Goal: Task Accomplishment & Management: Use online tool/utility

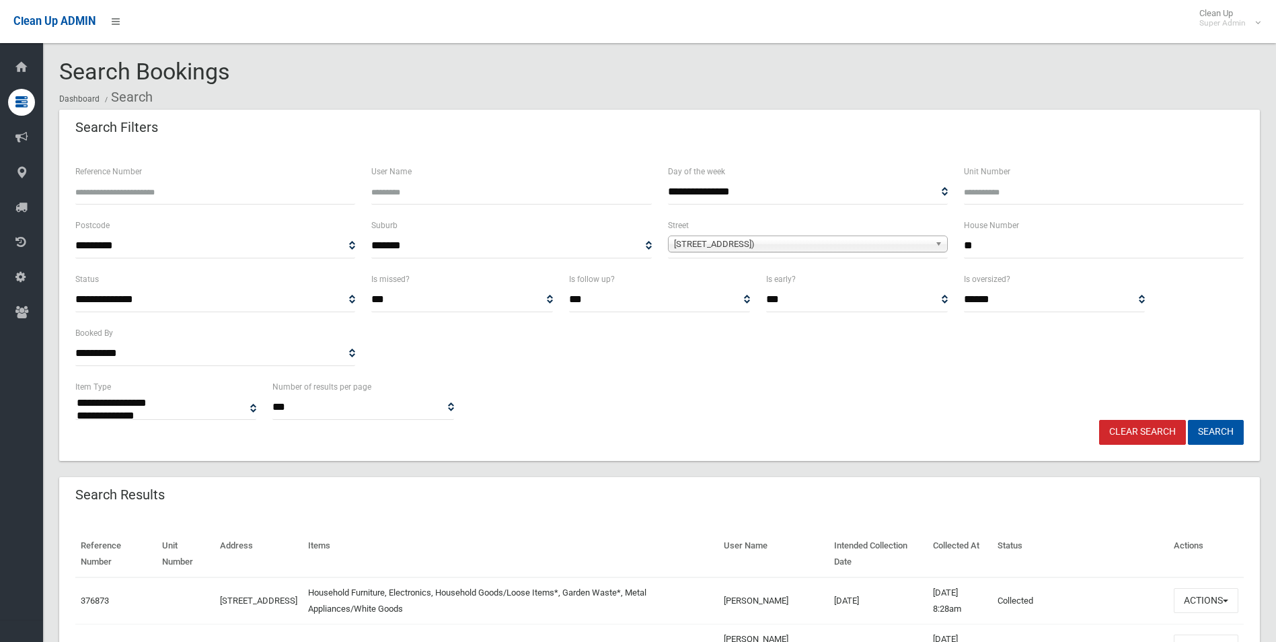
select select
click at [157, 194] on input "Reference Number" at bounding box center [215, 192] width 280 height 25
click at [1154, 432] on link "Clear Search" at bounding box center [1142, 432] width 87 height 25
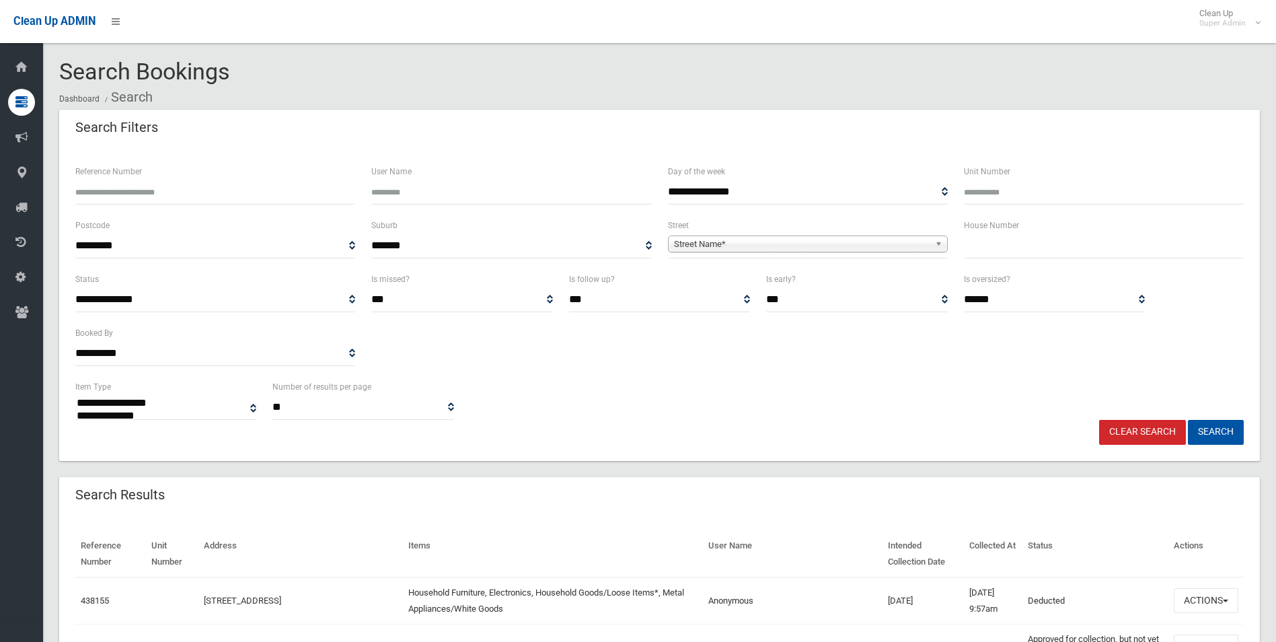
select select
click at [143, 190] on input "Reference Number" at bounding box center [215, 192] width 280 height 25
type input "******"
click at [1188, 420] on button "Search" at bounding box center [1216, 432] width 56 height 25
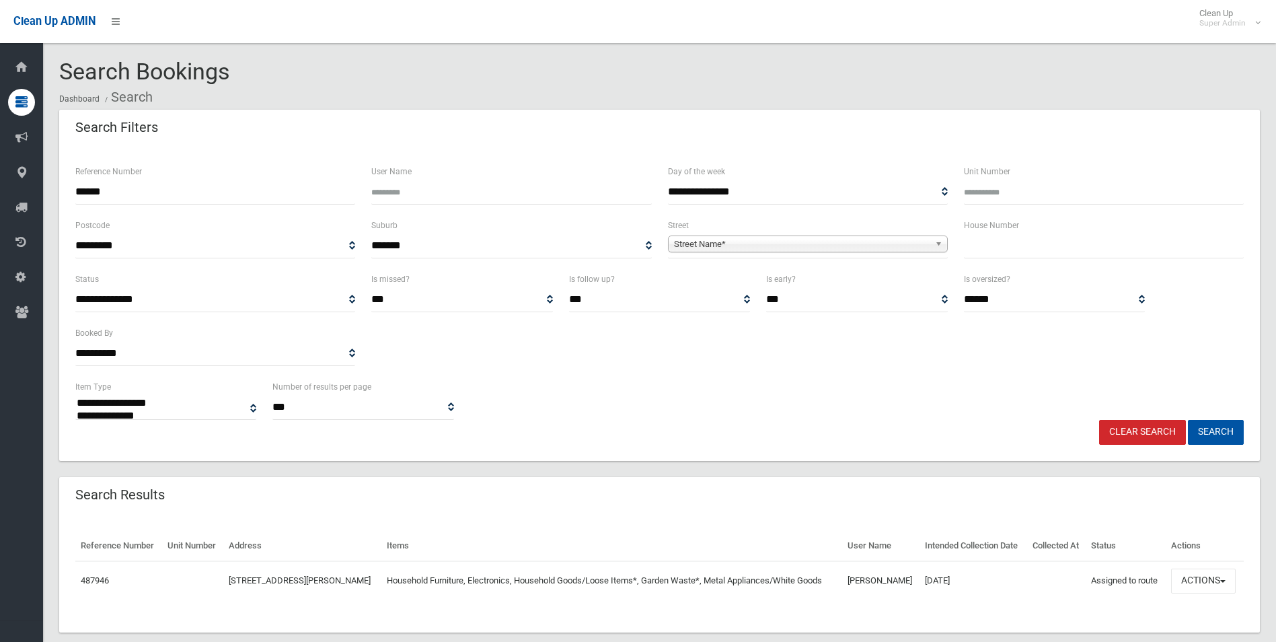
select select
click at [1200, 582] on button "Actions" at bounding box center [1203, 580] width 65 height 25
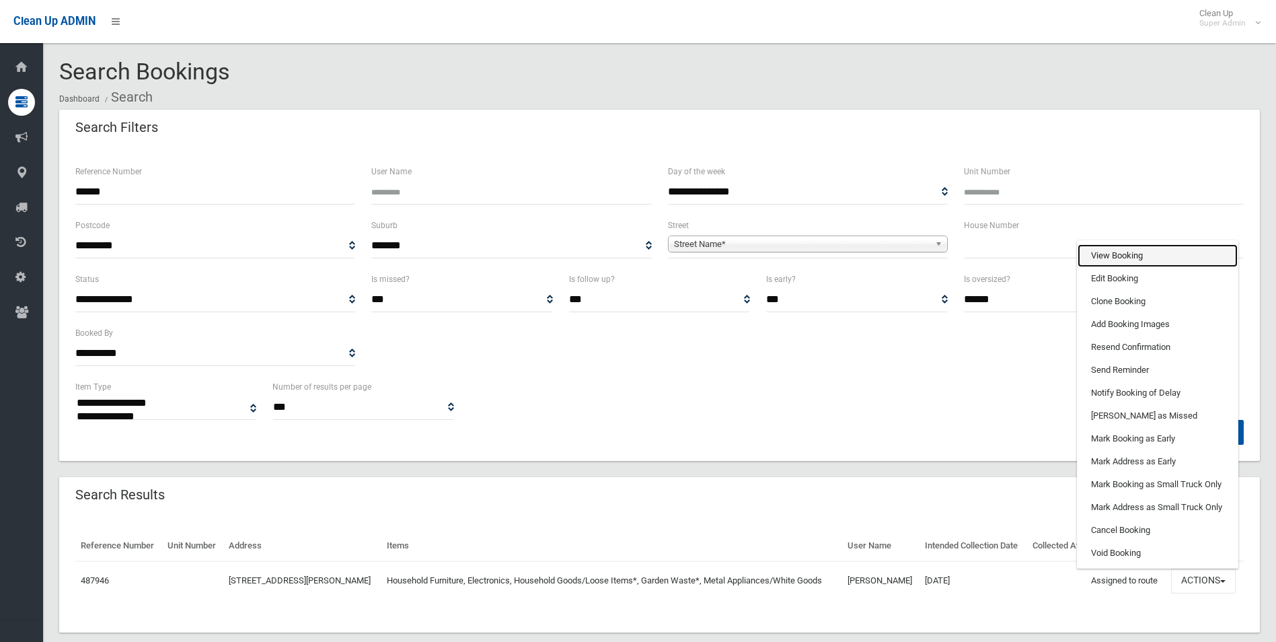
click at [1132, 256] on link "View Booking" at bounding box center [1157, 255] width 160 height 23
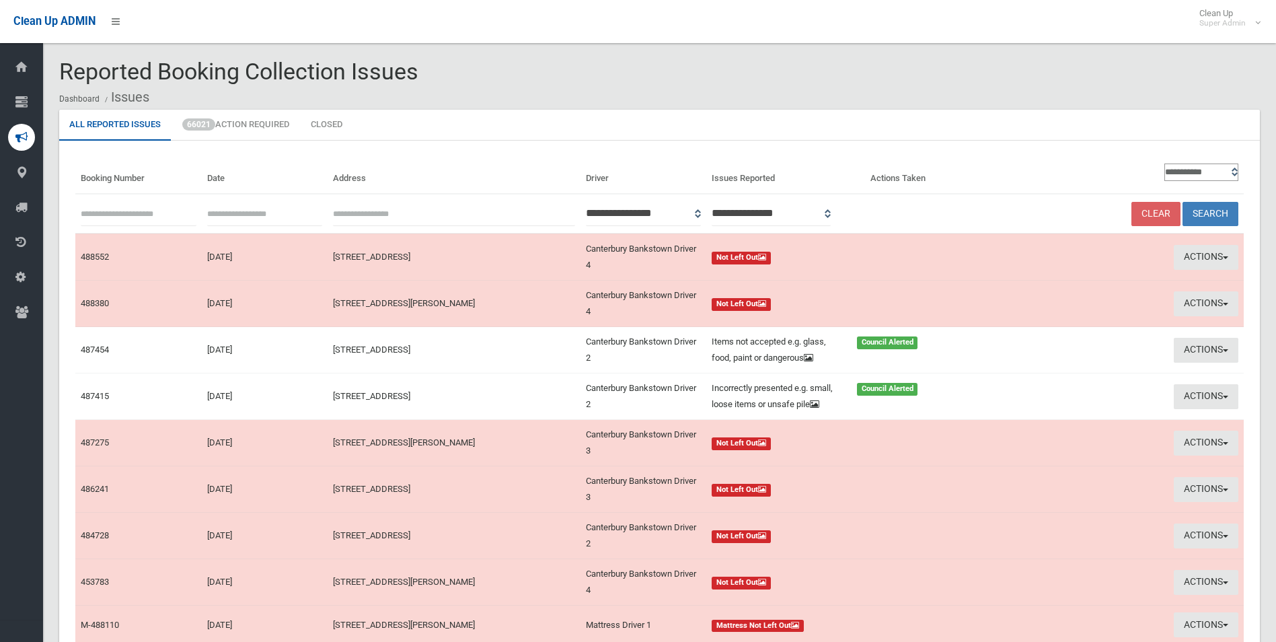
click at [128, 213] on input "text" at bounding box center [139, 213] width 116 height 25
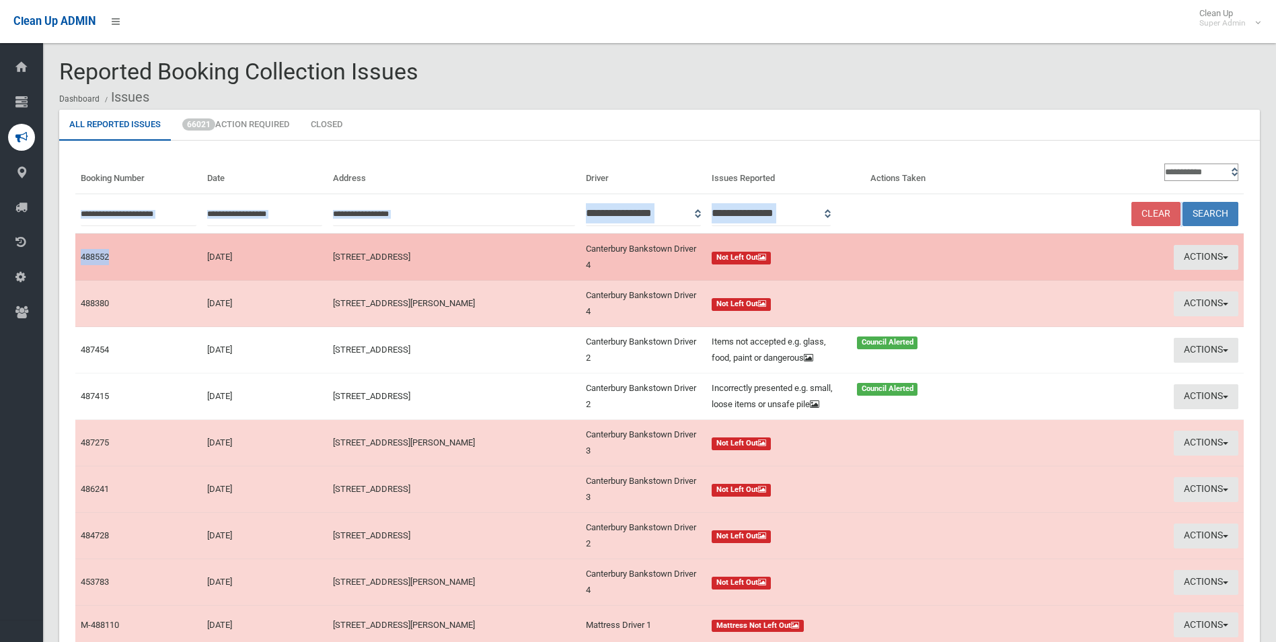
click at [120, 235] on table "**********" at bounding box center [659, 420] width 1168 height 526
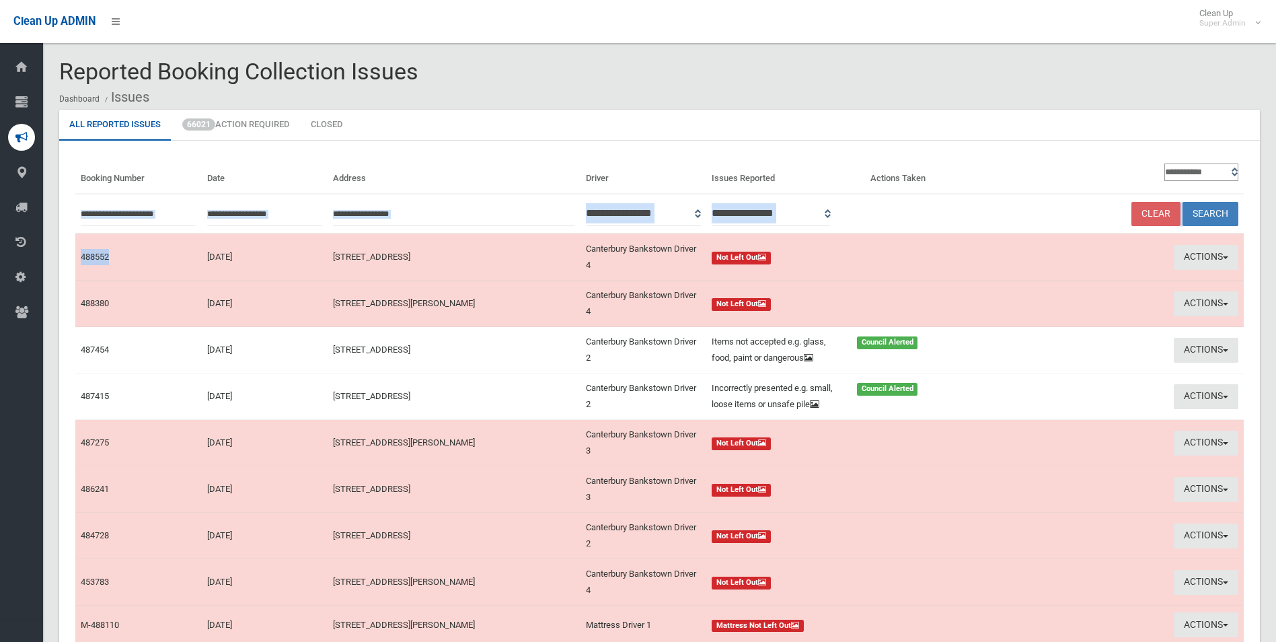
drag, startPoint x: 120, startPoint y: 235, endPoint x: 110, endPoint y: 211, distance: 26.0
click at [116, 211] on input "text" at bounding box center [139, 213] width 116 height 25
drag, startPoint x: 96, startPoint y: 210, endPoint x: 110, endPoint y: 227, distance: 22.5
click at [107, 228] on th at bounding box center [138, 214] width 126 height 40
click at [1182, 202] on button "Search" at bounding box center [1210, 214] width 56 height 25
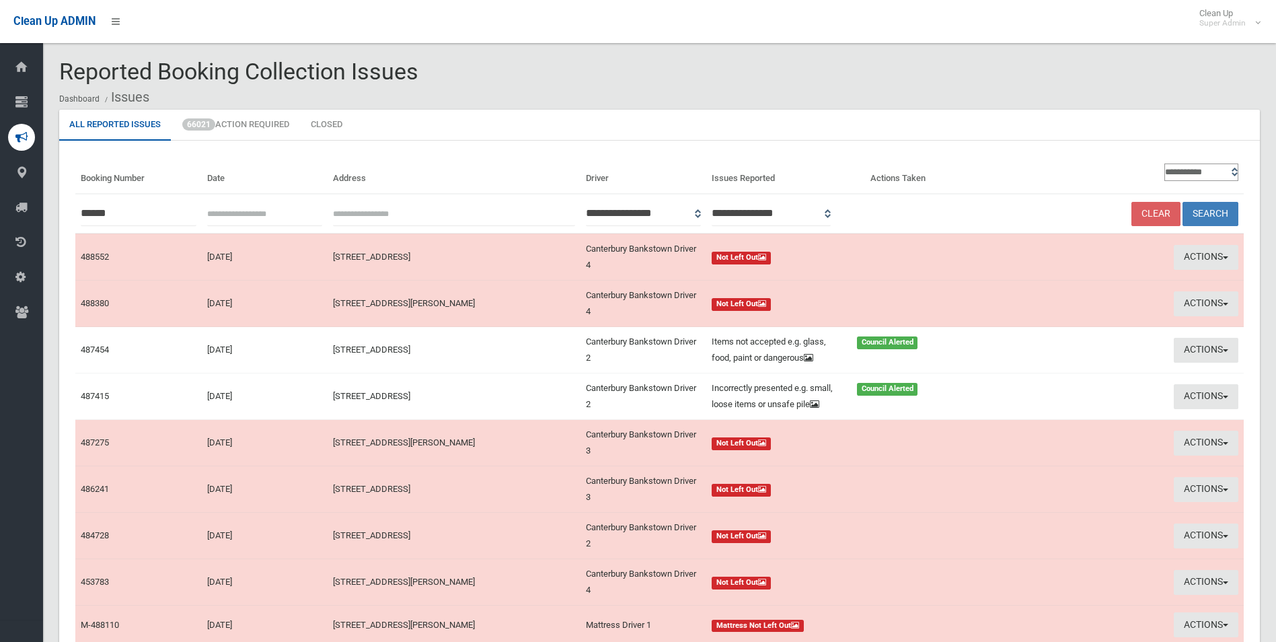
drag, startPoint x: 132, startPoint y: 207, endPoint x: 85, endPoint y: 207, distance: 47.1
click at [85, 207] on input "******" at bounding box center [139, 213] width 116 height 25
type input "*"
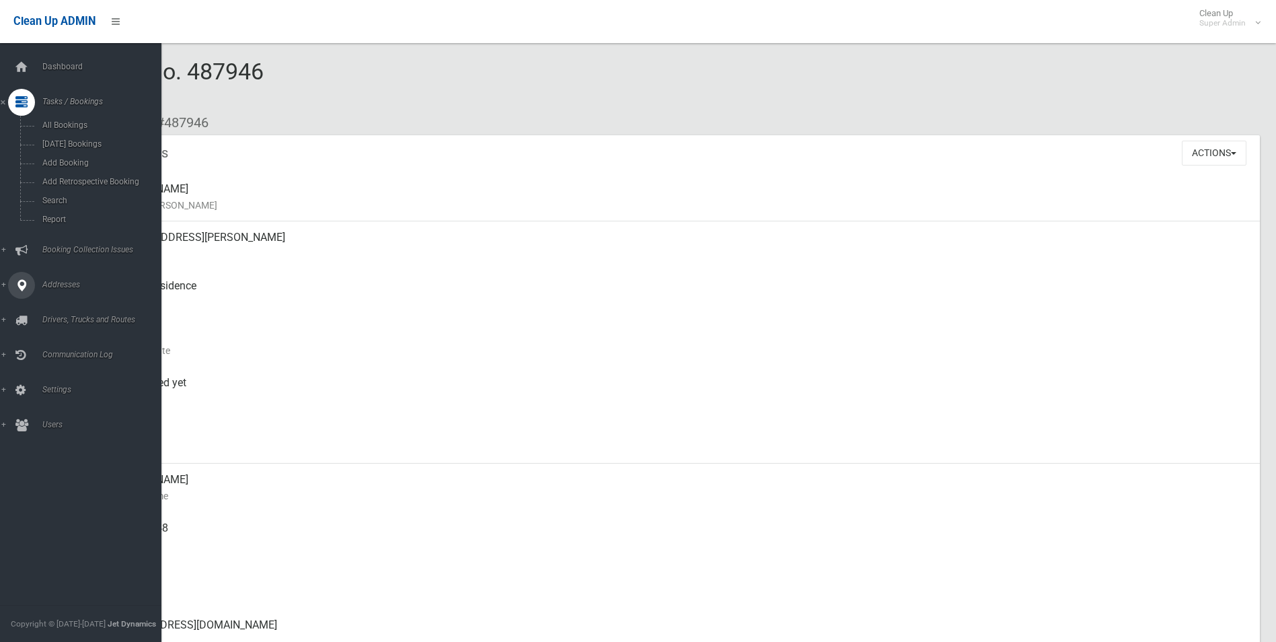
click at [56, 283] on span "Addresses" at bounding box center [104, 284] width 133 height 9
click at [62, 192] on span "All Addresses" at bounding box center [99, 194] width 122 height 9
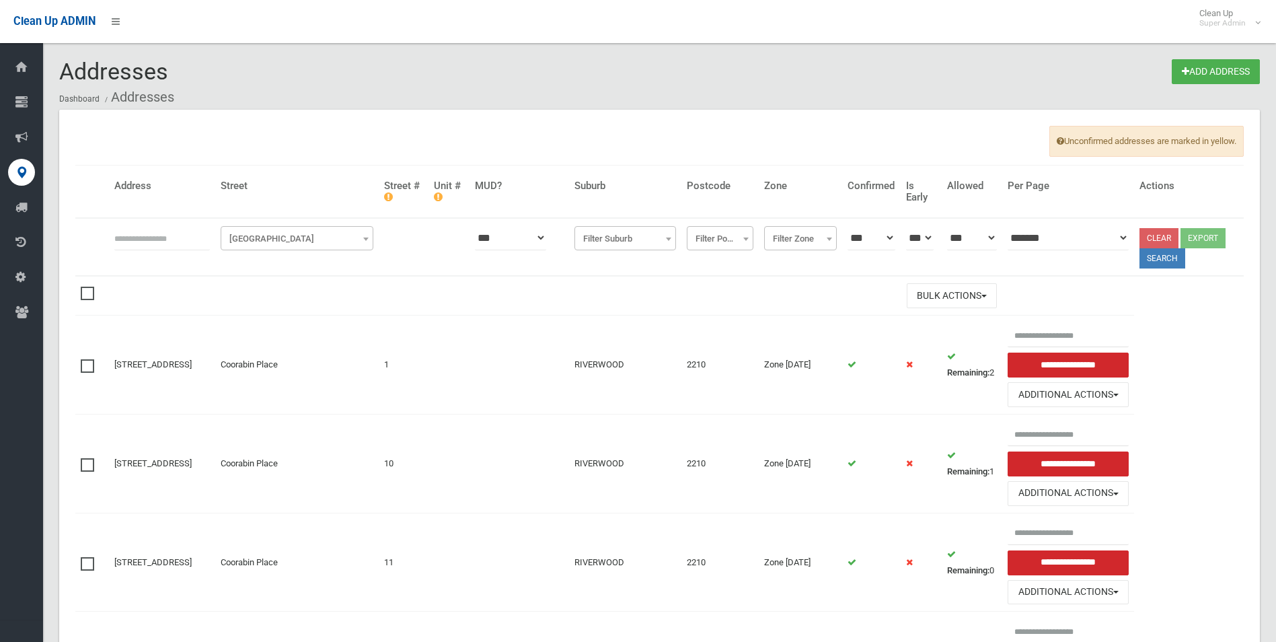
click at [208, 233] on input "text" at bounding box center [161, 237] width 95 height 25
type input "*********"
click button at bounding box center [0, 0] width 0 height 0
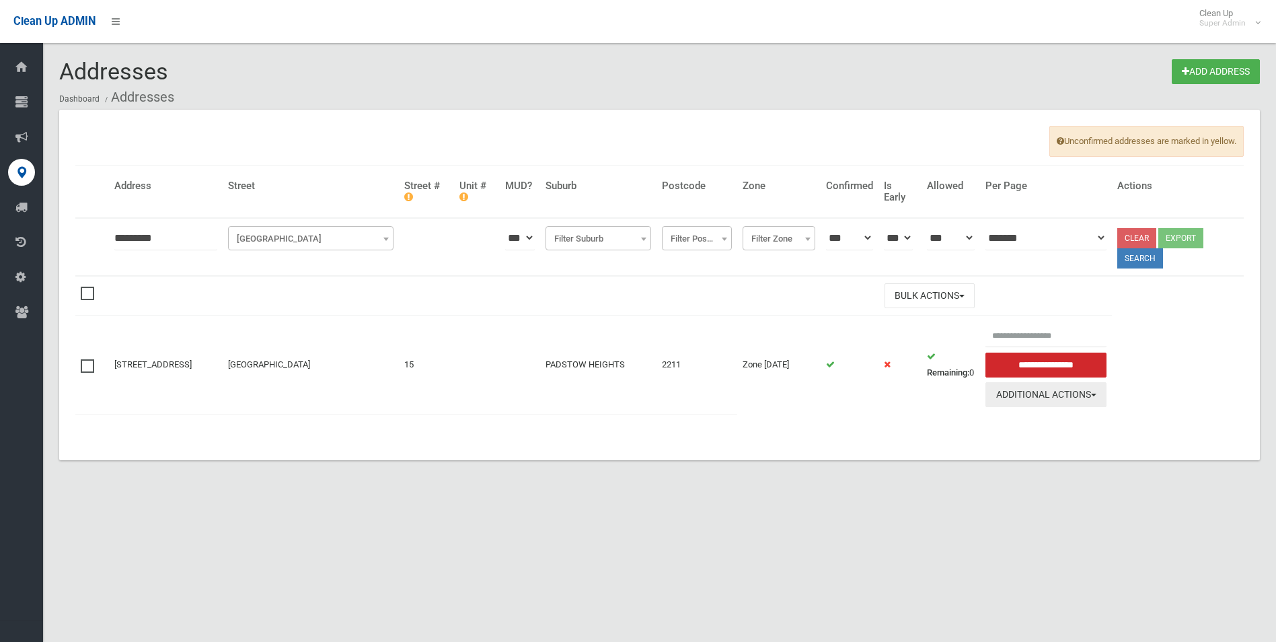
click at [1043, 387] on button "Additional Actions" at bounding box center [1045, 394] width 121 height 25
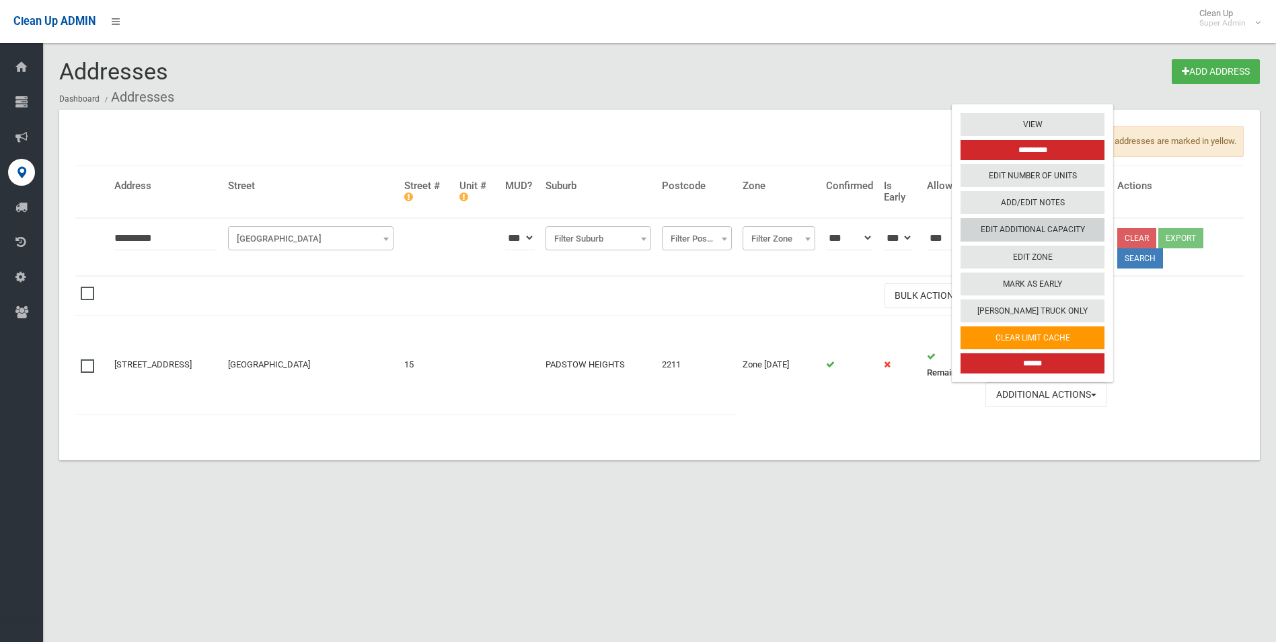
click at [1038, 225] on link "Edit Additional Capacity" at bounding box center [1032, 230] width 144 height 23
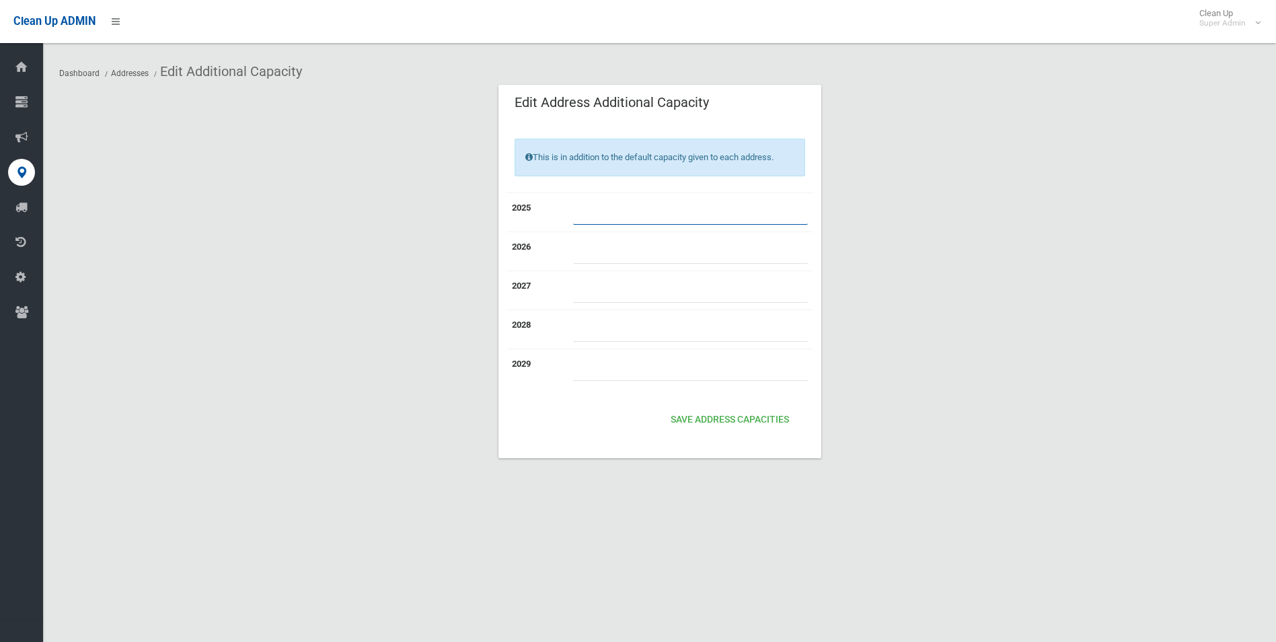
click at [610, 208] on input "number" at bounding box center [690, 212] width 235 height 25
type input "*"
click at [710, 421] on button "Save Address capacities" at bounding box center [729, 420] width 129 height 25
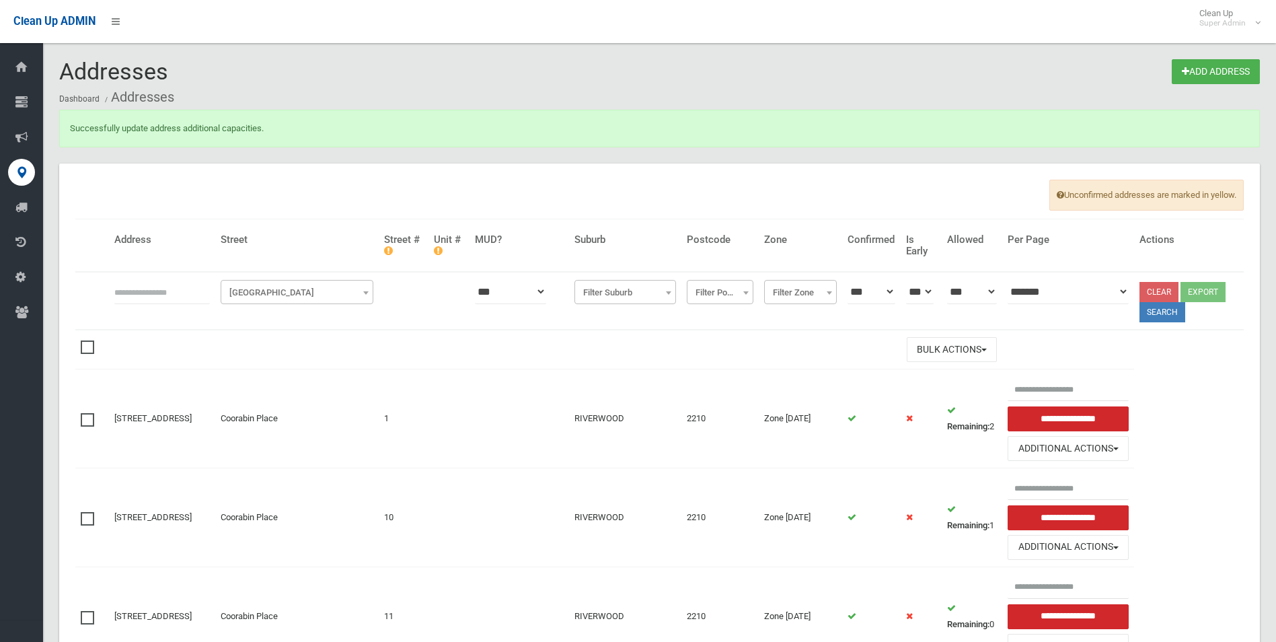
click at [186, 293] on input "text" at bounding box center [161, 291] width 95 height 25
type input "*********"
click button at bounding box center [0, 0] width 0 height 0
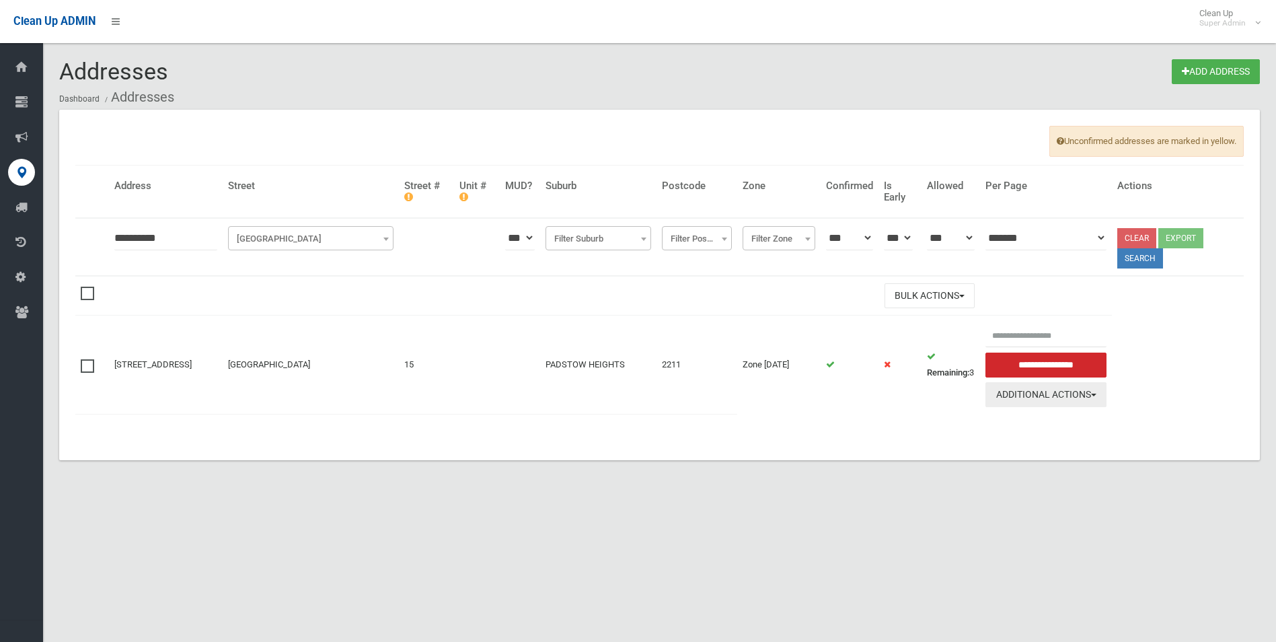
click at [1042, 389] on button "Additional Actions" at bounding box center [1045, 394] width 121 height 25
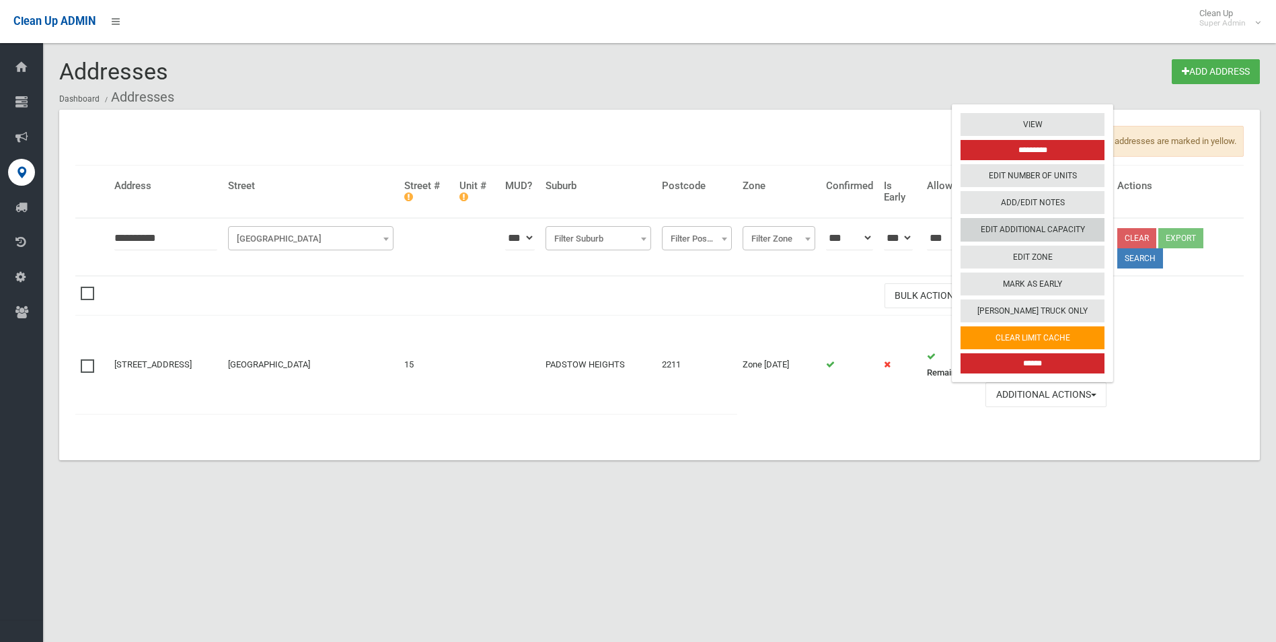
click at [1020, 229] on link "Edit Additional Capacity" at bounding box center [1032, 230] width 144 height 23
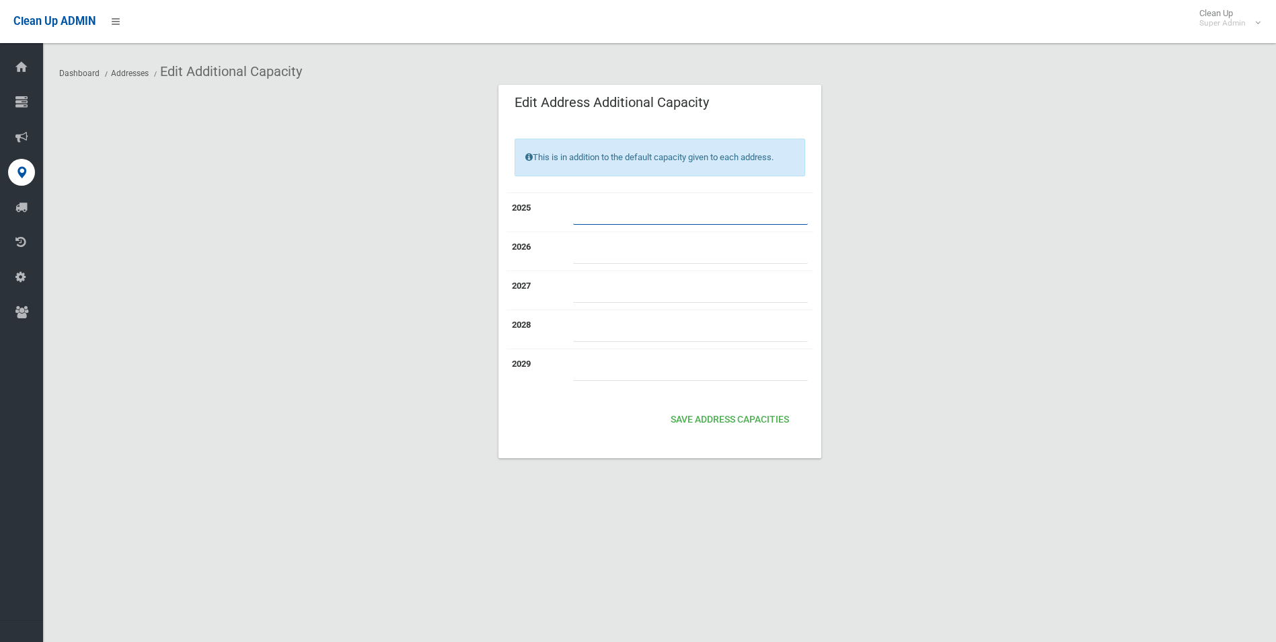
click at [594, 216] on input "*" at bounding box center [690, 212] width 235 height 25
click at [709, 424] on button "Save Address capacities" at bounding box center [729, 420] width 129 height 25
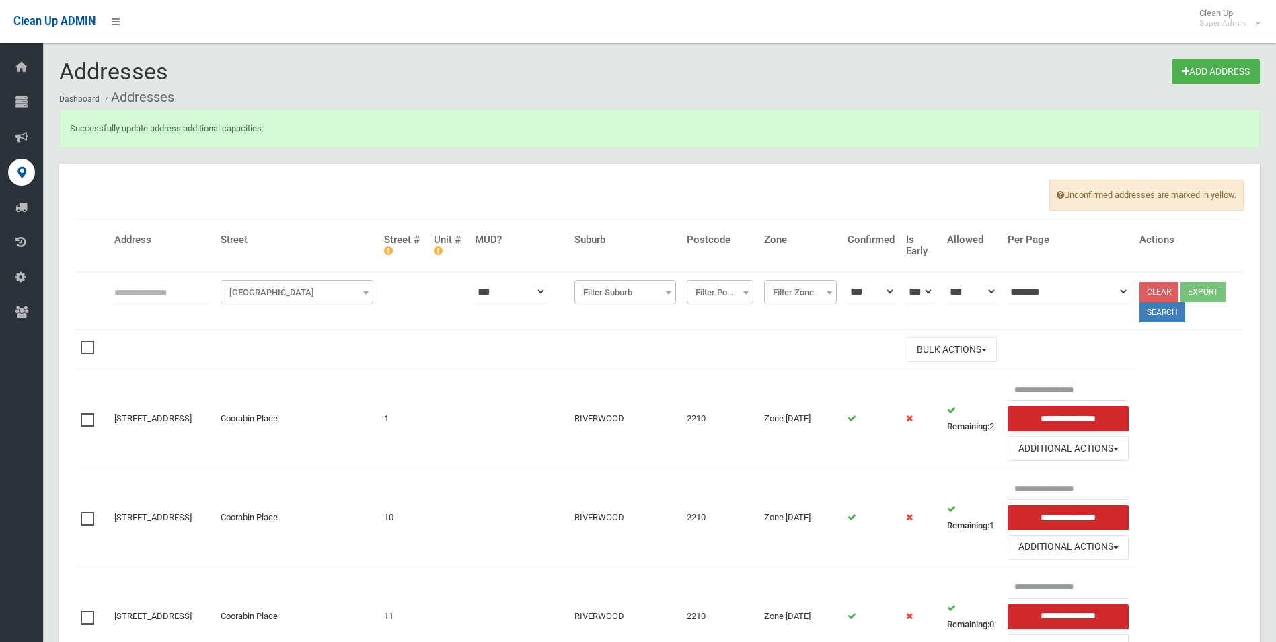
click at [176, 295] on input "text" at bounding box center [161, 291] width 95 height 25
type input "*********"
click button at bounding box center [0, 0] width 0 height 0
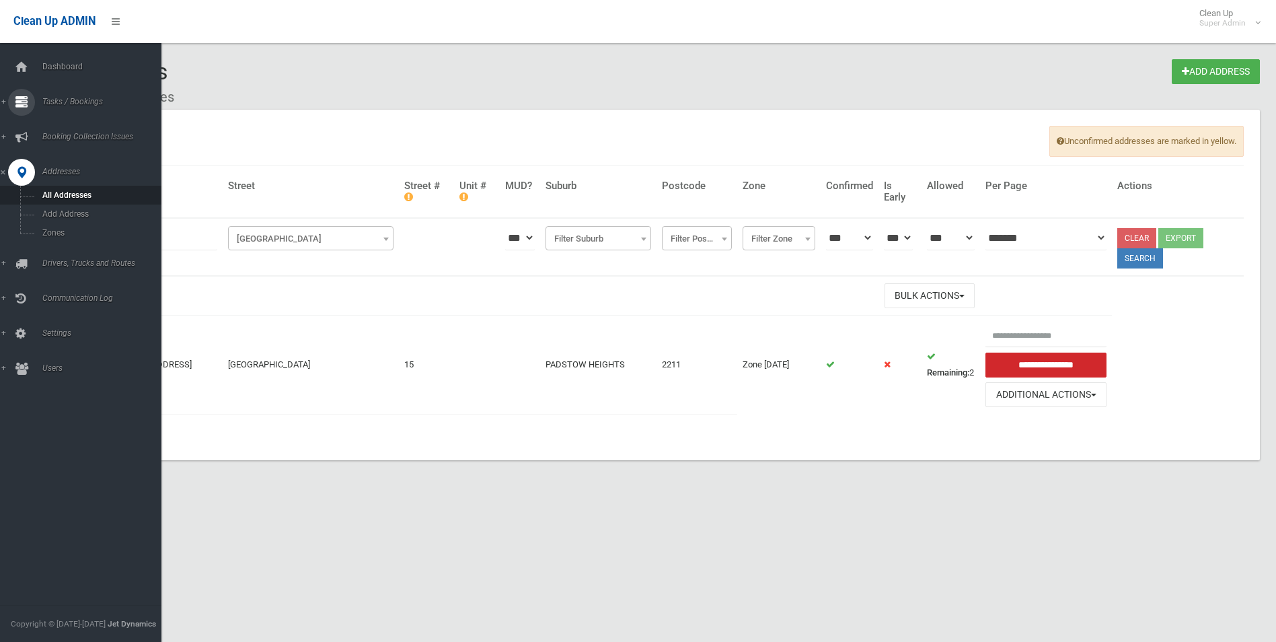
click at [65, 98] on span "Tasks / Bookings" at bounding box center [104, 101] width 133 height 9
click at [54, 200] on span "Search" at bounding box center [99, 200] width 122 height 9
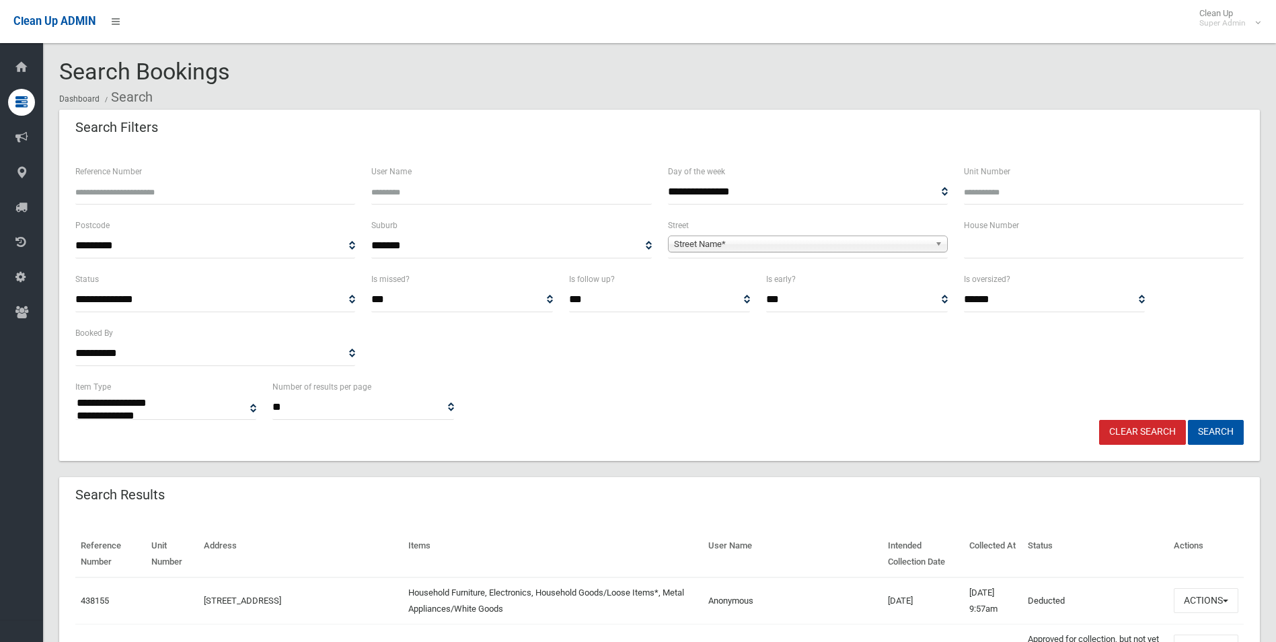
select select
click at [183, 190] on input "Reference Number" at bounding box center [215, 192] width 280 height 25
type input "******"
click at [1188, 420] on button "Search" at bounding box center [1216, 432] width 56 height 25
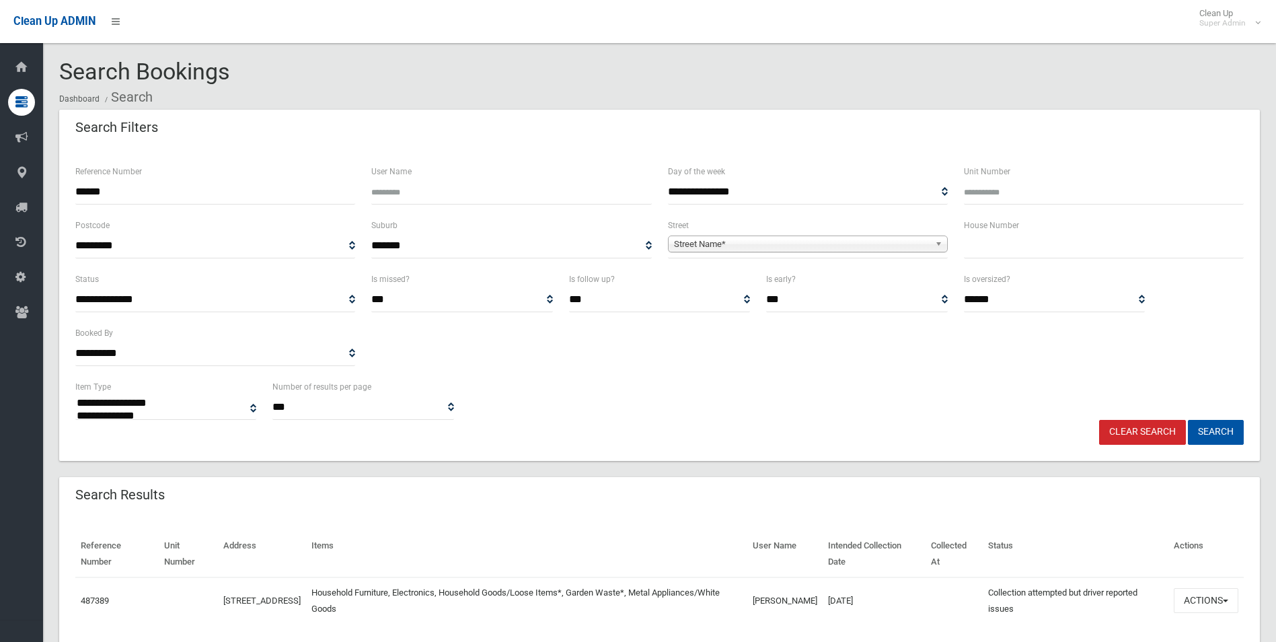
select select
click at [1194, 601] on button "Actions" at bounding box center [1206, 600] width 65 height 25
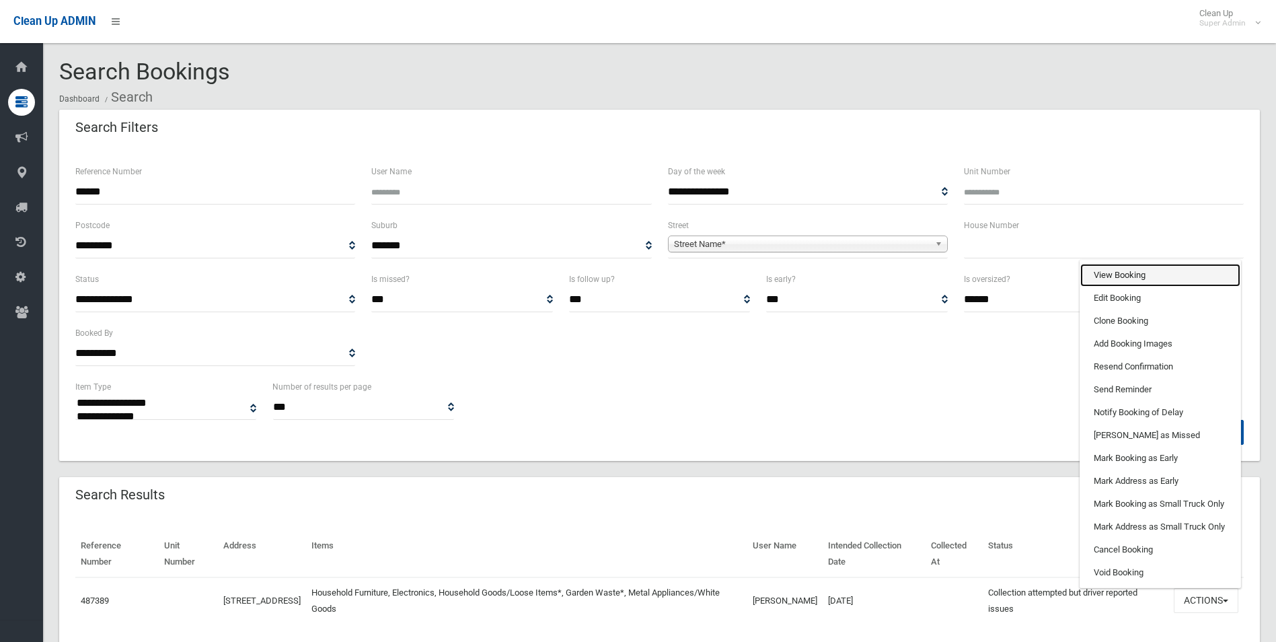
click at [1105, 270] on link "View Booking" at bounding box center [1160, 275] width 160 height 23
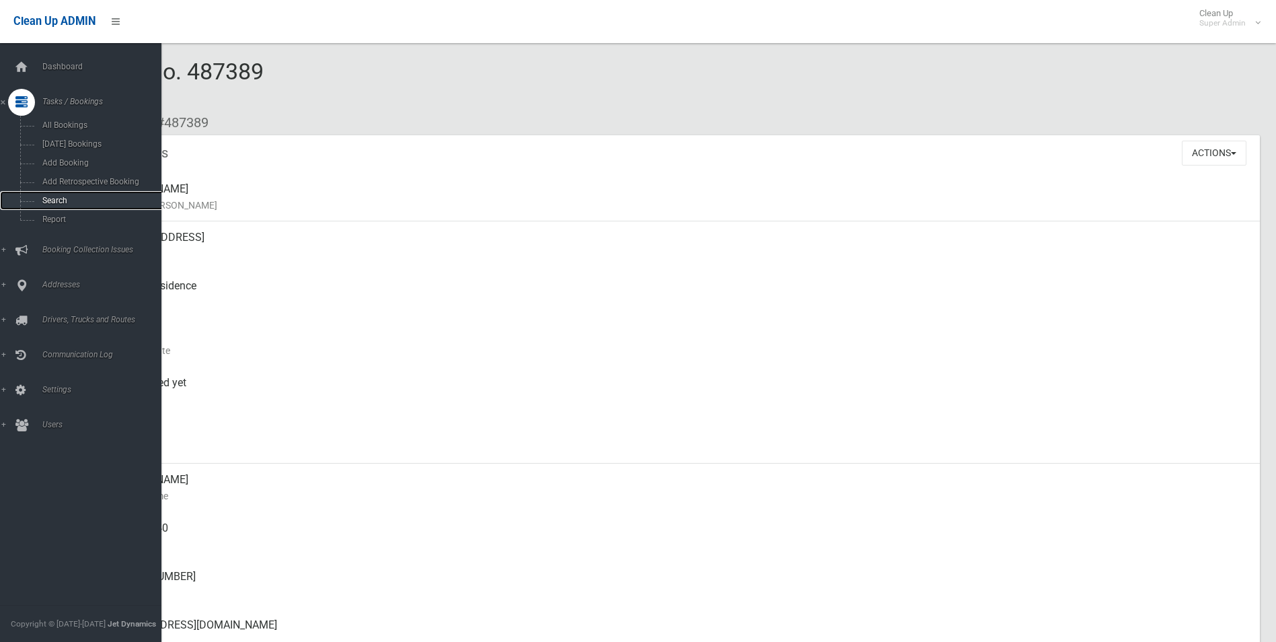
click at [58, 204] on span "Search" at bounding box center [99, 200] width 122 height 9
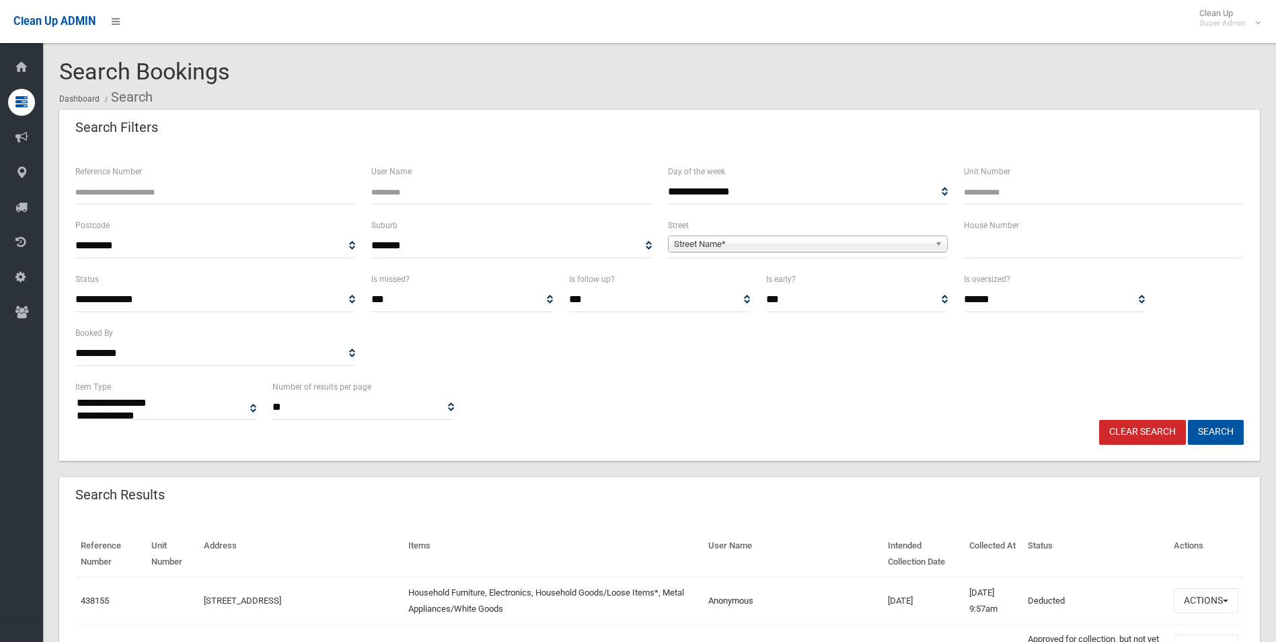
select select
click at [161, 191] on input "Reference Number" at bounding box center [215, 192] width 280 height 25
type input "******"
click at [1188, 420] on button "Search" at bounding box center [1216, 432] width 56 height 25
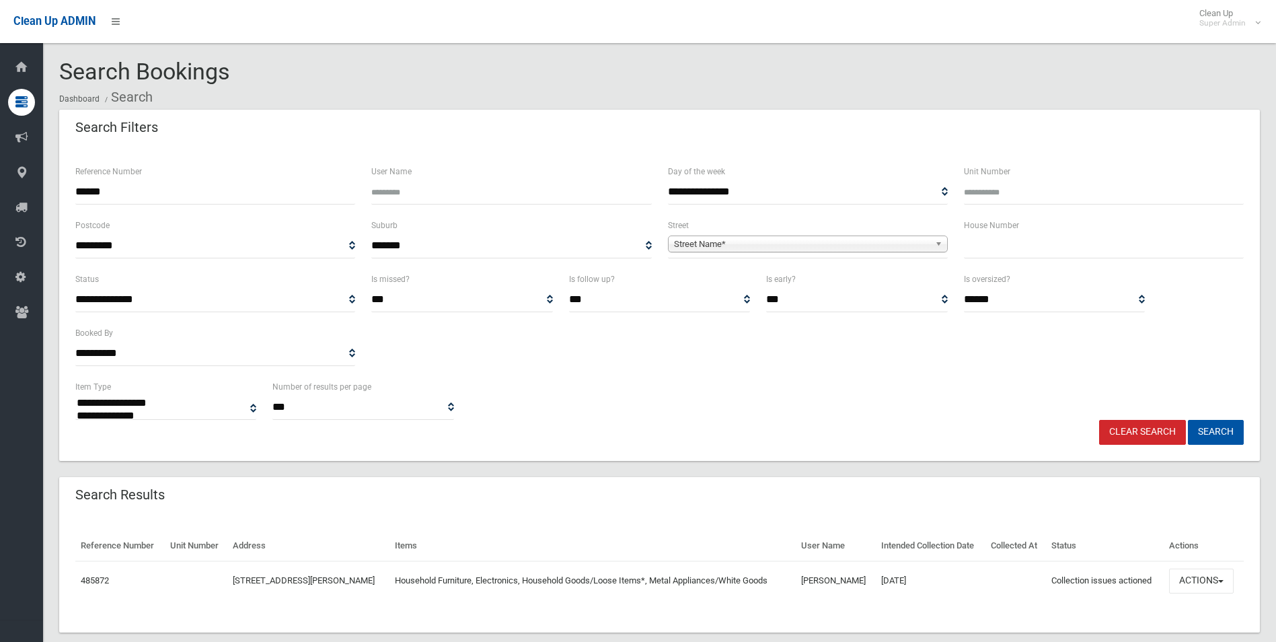
select select
click at [1205, 584] on button "Actions" at bounding box center [1201, 580] width 65 height 25
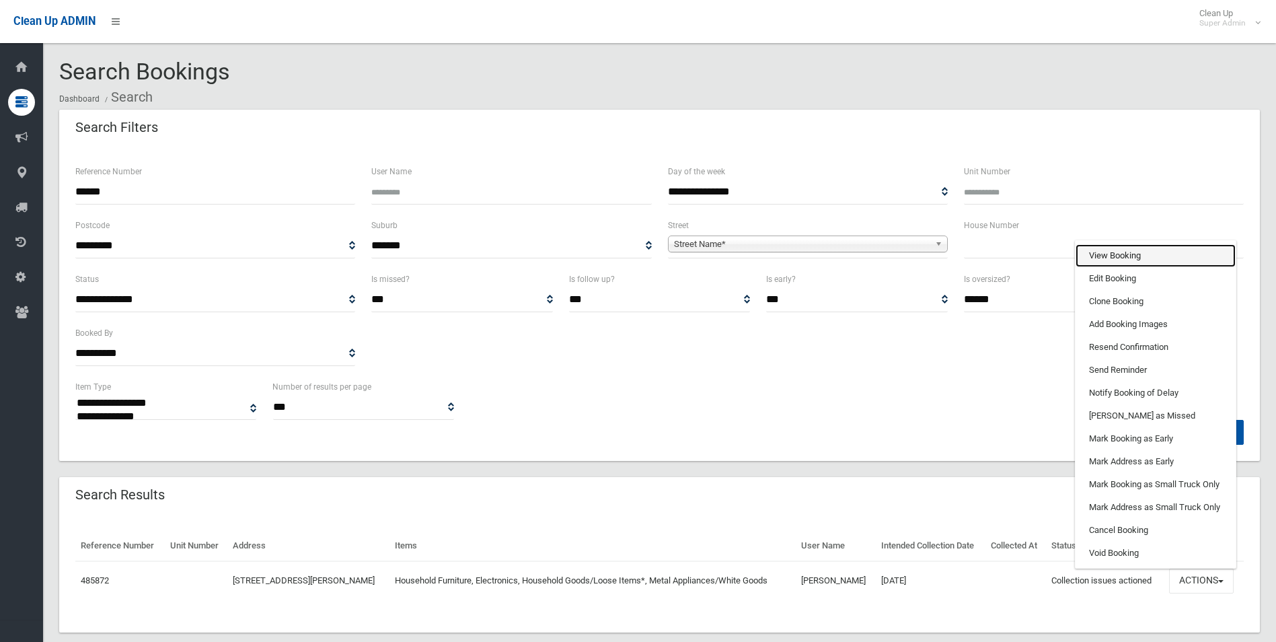
click at [1106, 244] on link "View Booking" at bounding box center [1155, 255] width 160 height 23
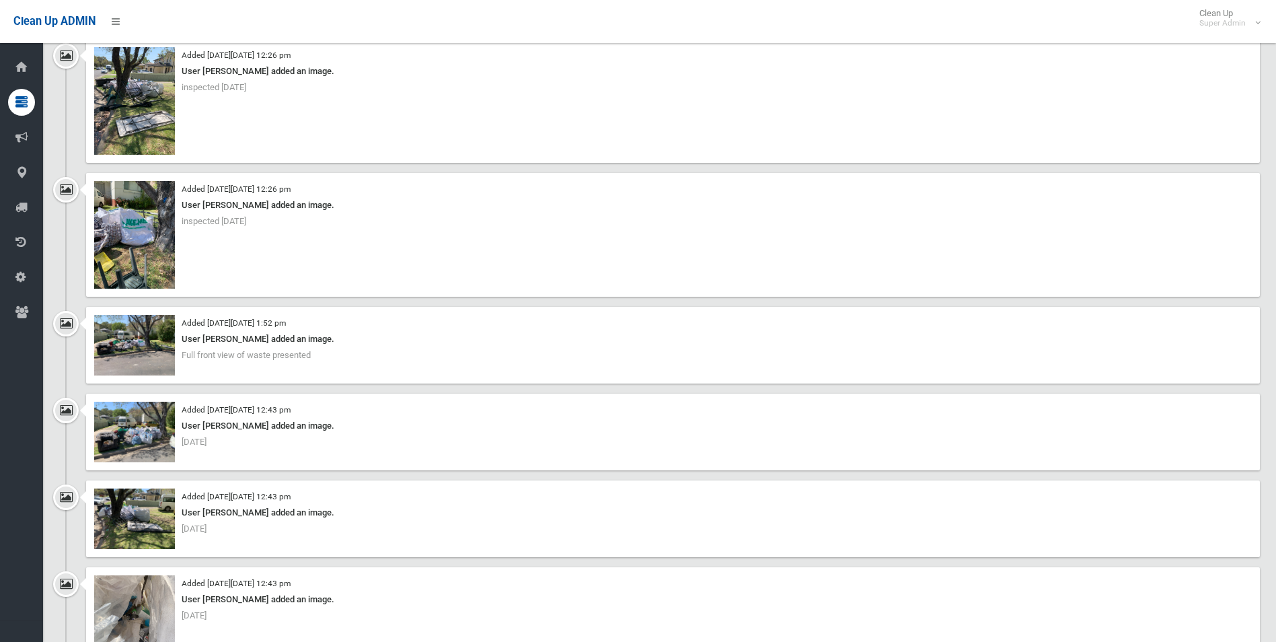
scroll to position [2421, 0]
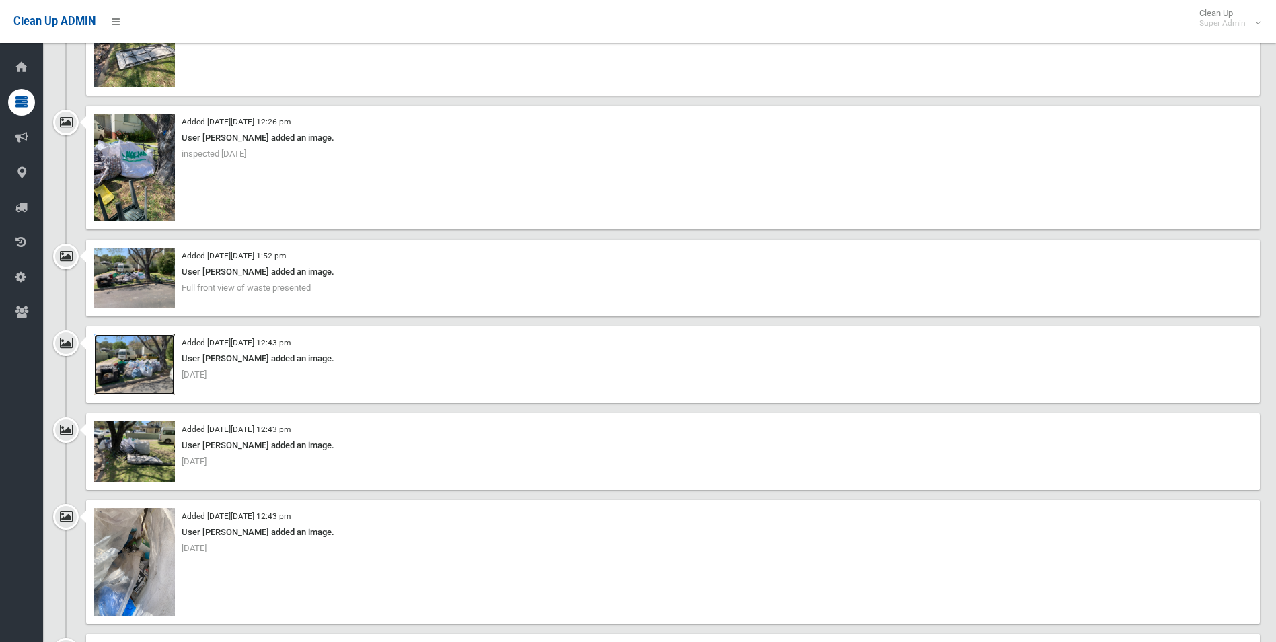
click at [137, 369] on img at bounding box center [134, 364] width 81 height 61
click at [149, 461] on img at bounding box center [134, 451] width 81 height 61
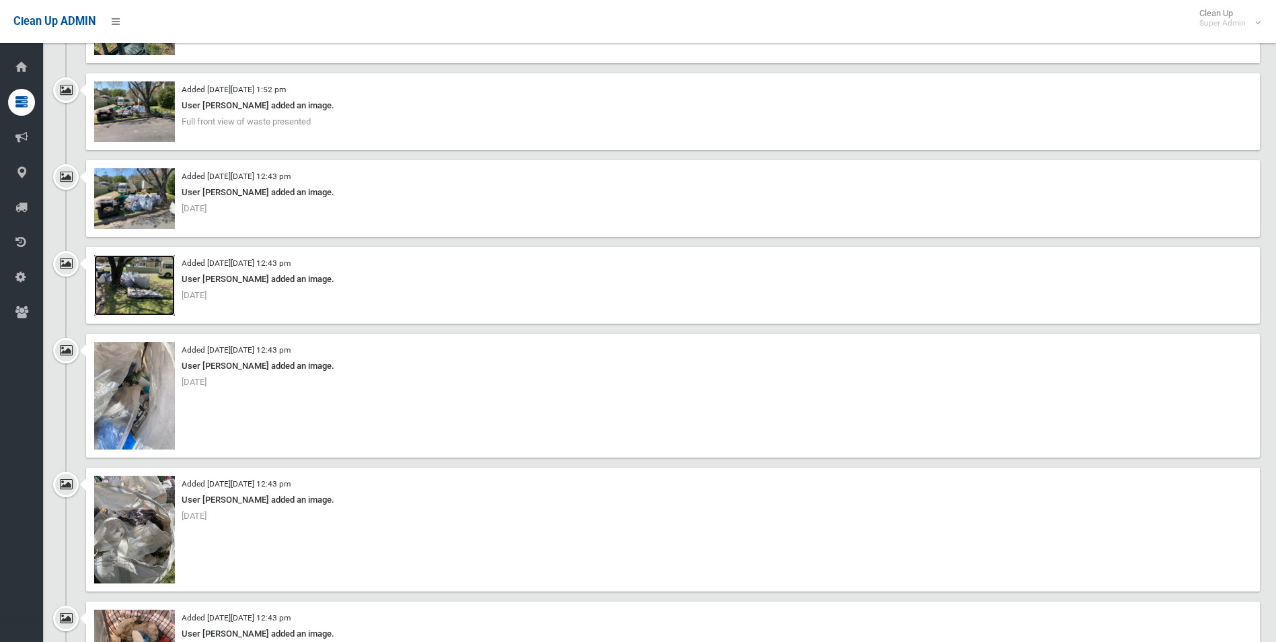
scroll to position [2623, 0]
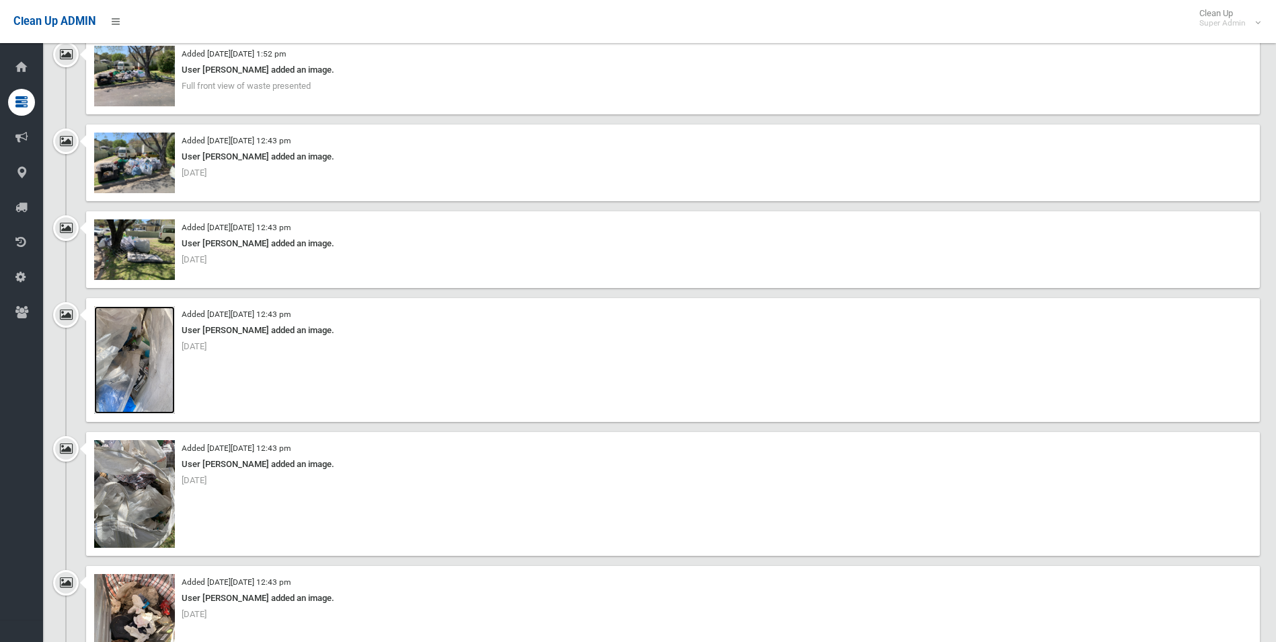
click at [142, 380] on img at bounding box center [134, 360] width 81 height 108
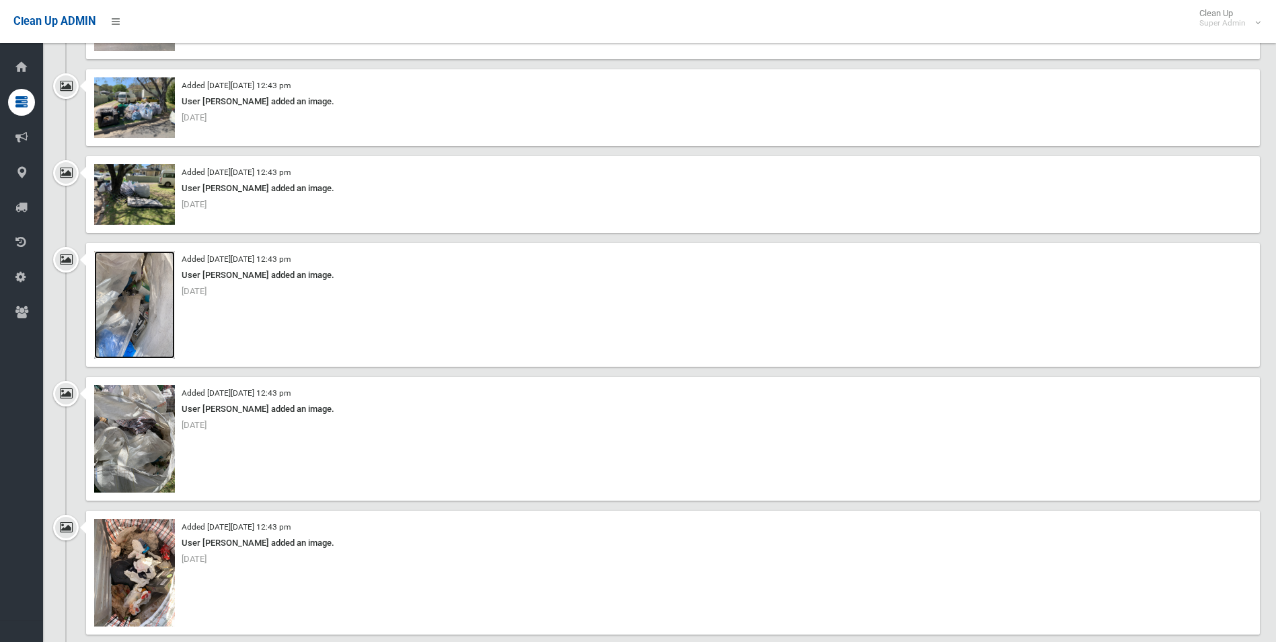
scroll to position [2757, 0]
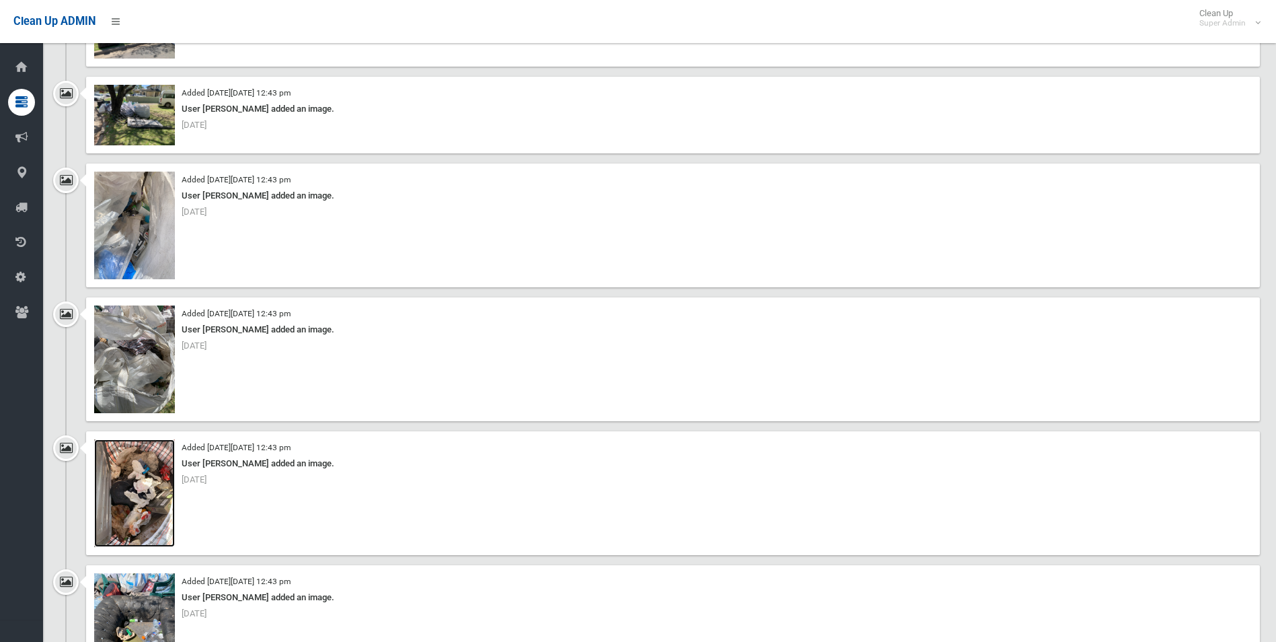
click at [150, 502] on img at bounding box center [134, 493] width 81 height 108
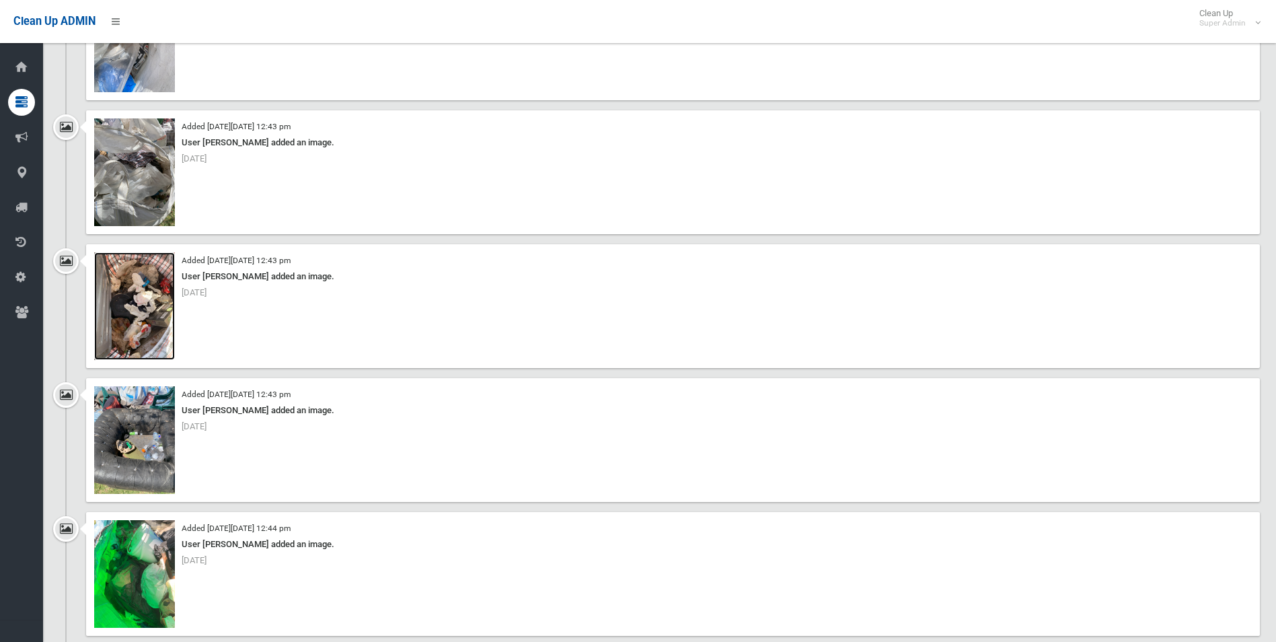
scroll to position [2959, 0]
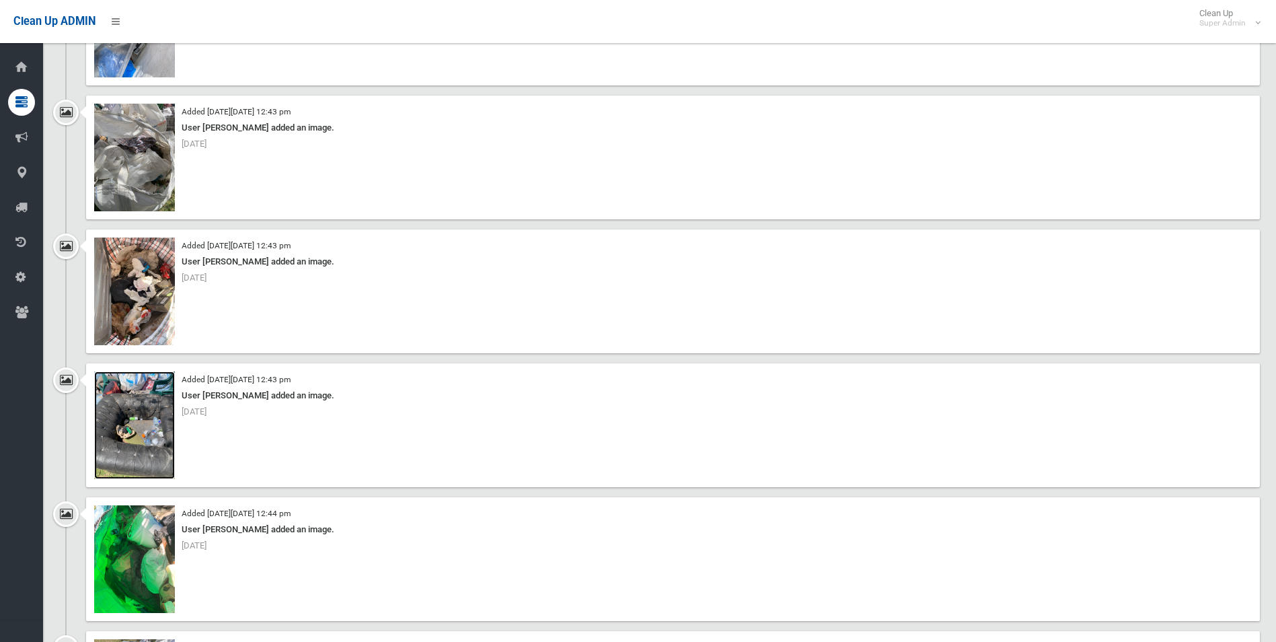
click at [147, 450] on img at bounding box center [134, 425] width 81 height 108
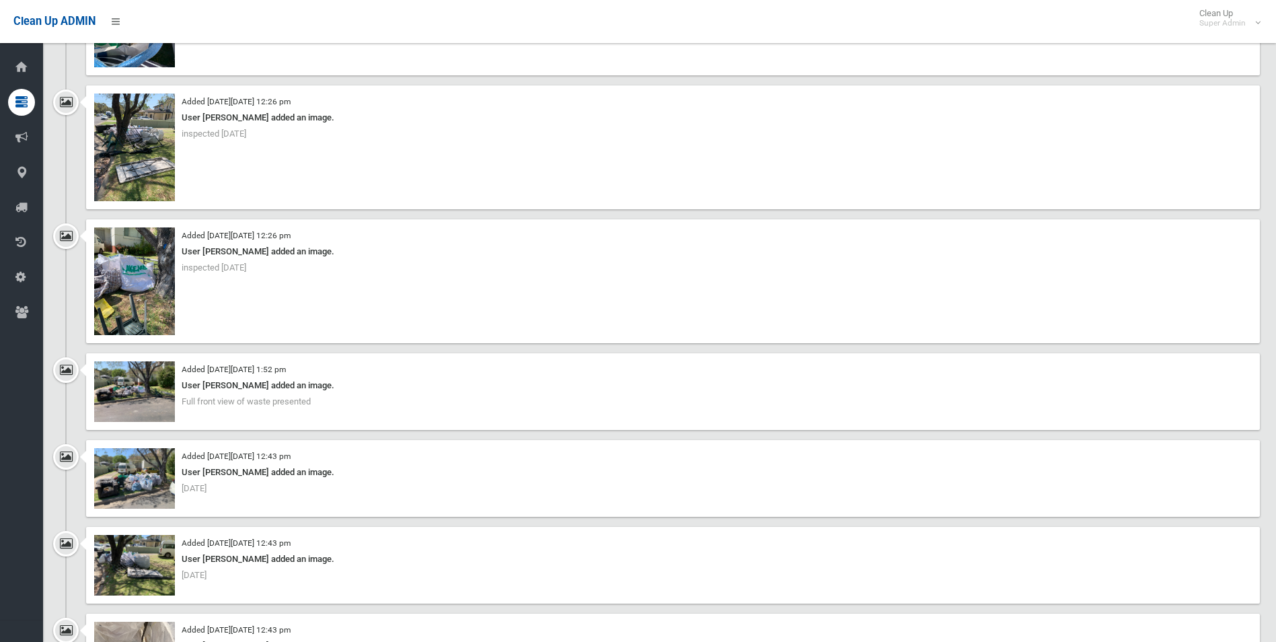
scroll to position [2286, 0]
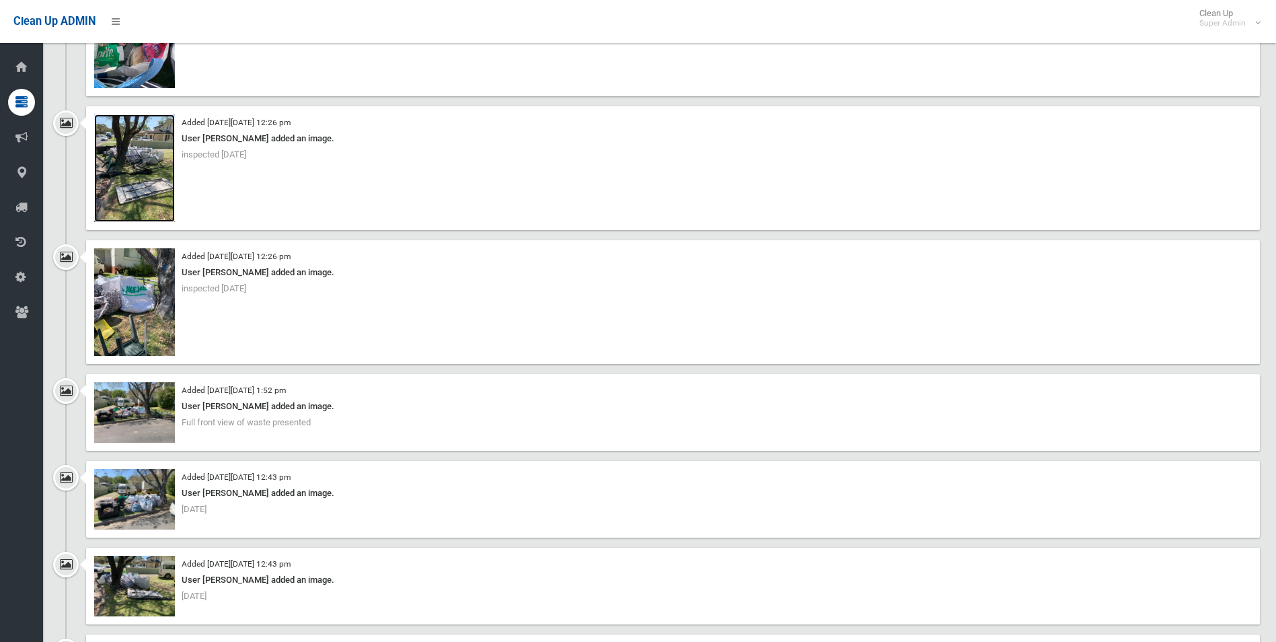
click at [139, 145] on img at bounding box center [134, 168] width 81 height 108
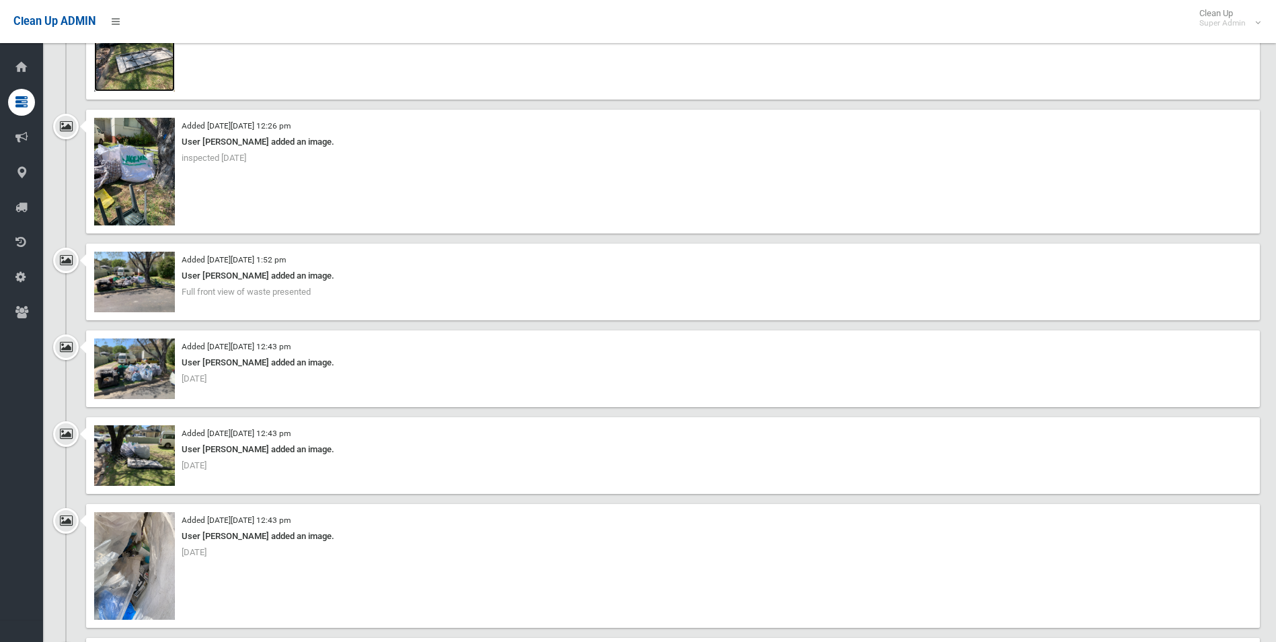
scroll to position [2488, 0]
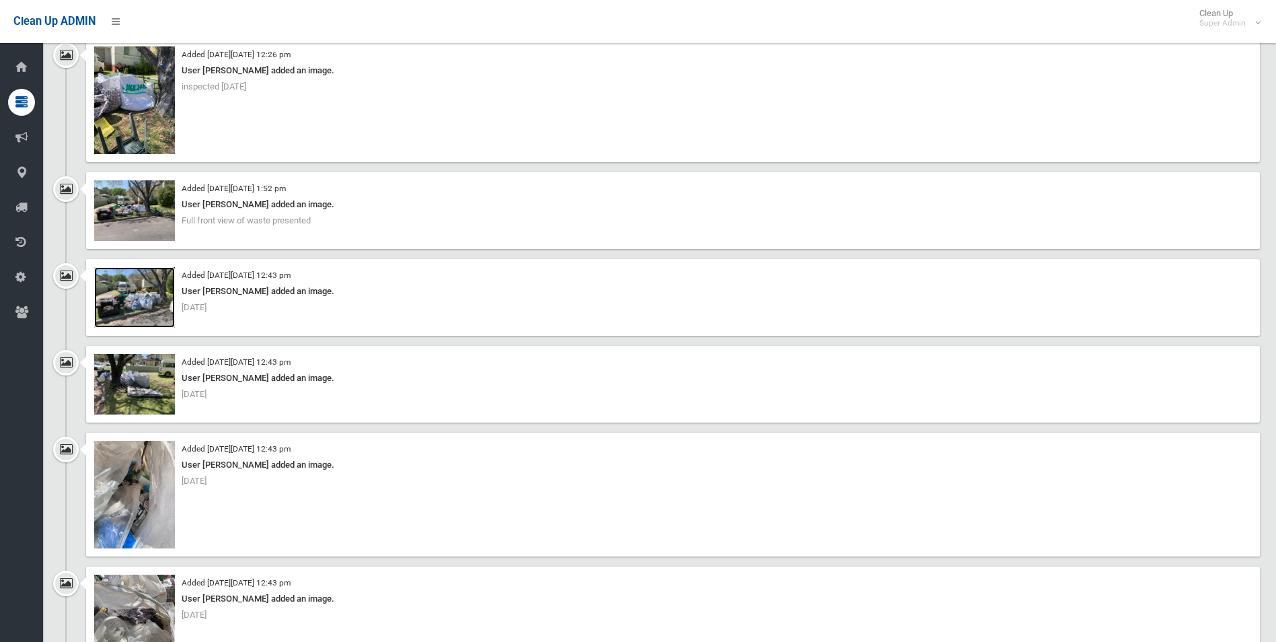
click at [134, 312] on img at bounding box center [134, 297] width 81 height 61
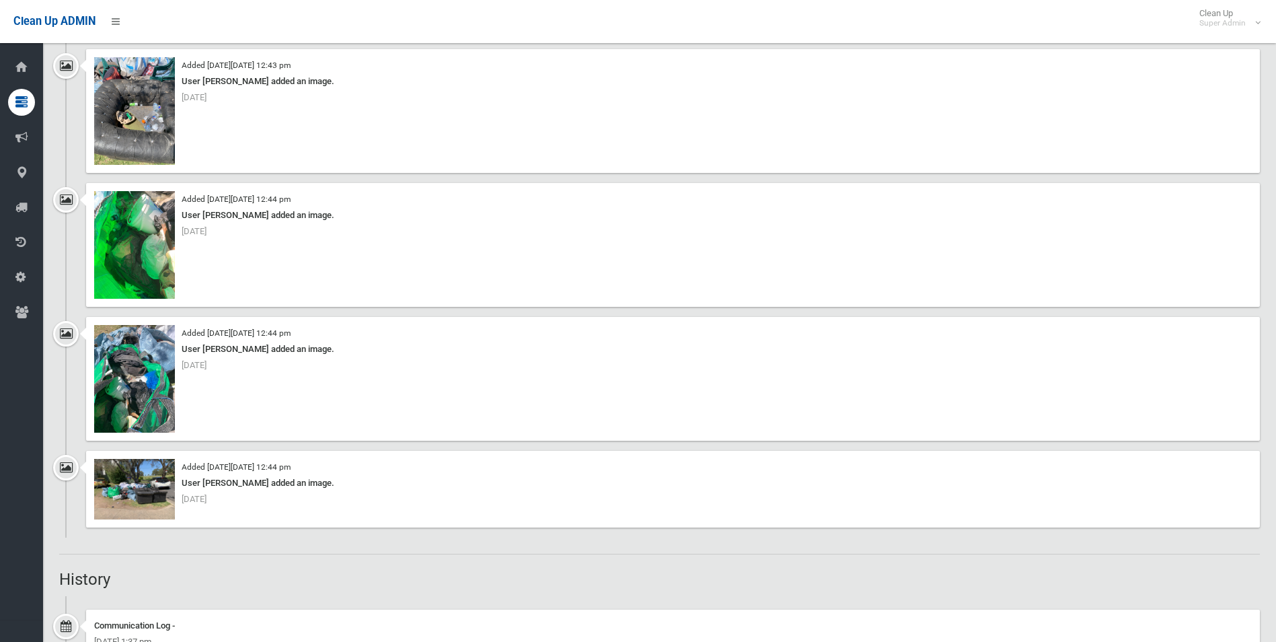
scroll to position [3295, 0]
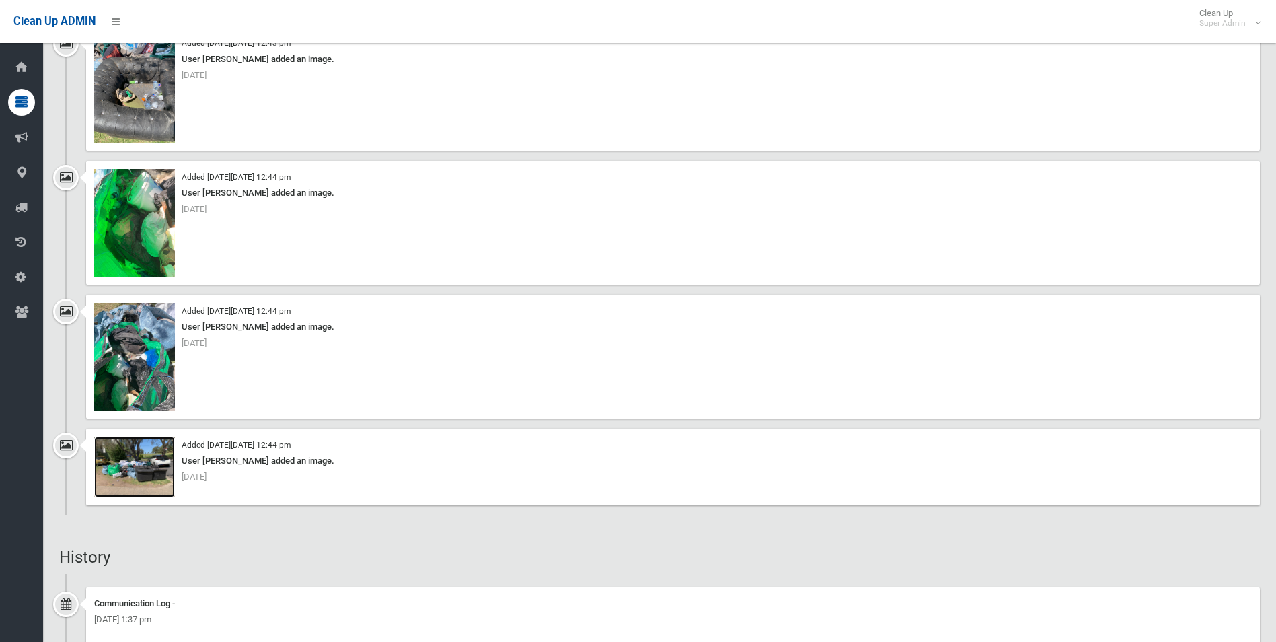
click at [150, 473] on img at bounding box center [134, 466] width 81 height 61
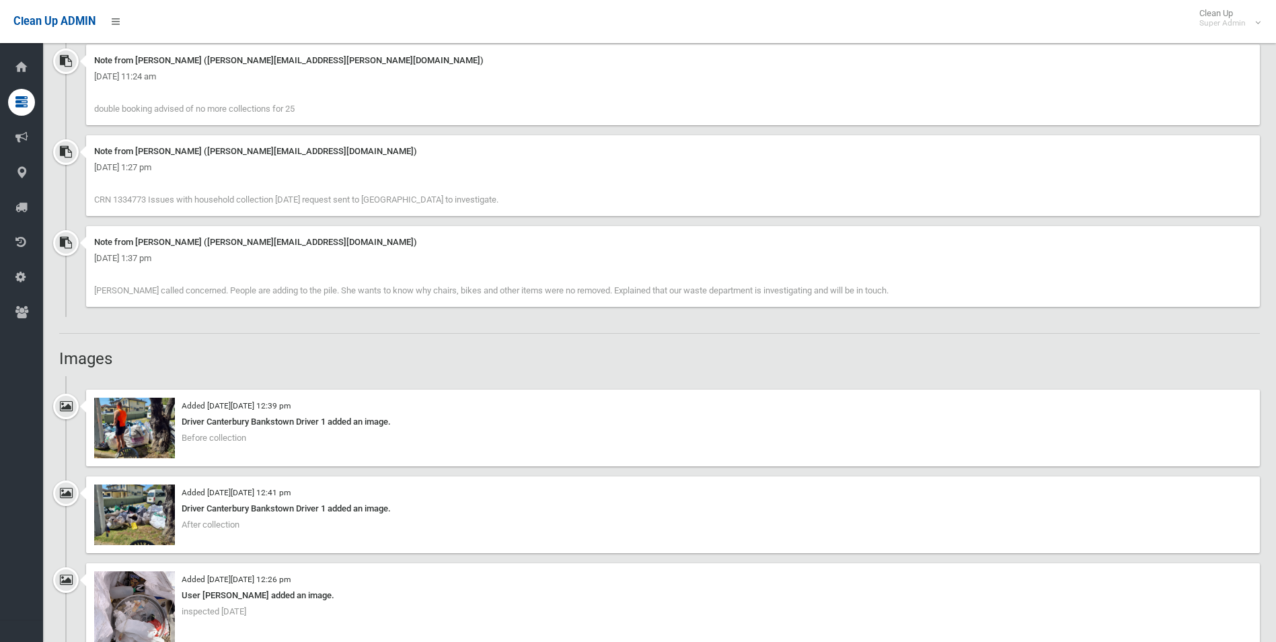
scroll to position [1076, 0]
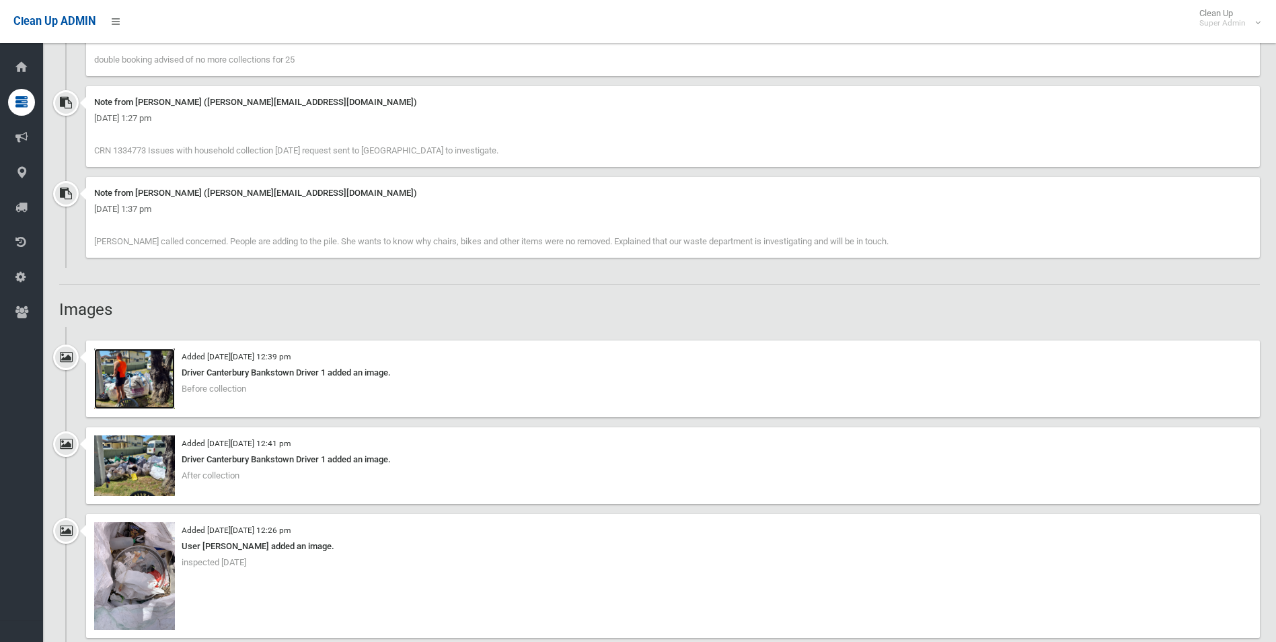
click at [147, 385] on img at bounding box center [134, 378] width 81 height 61
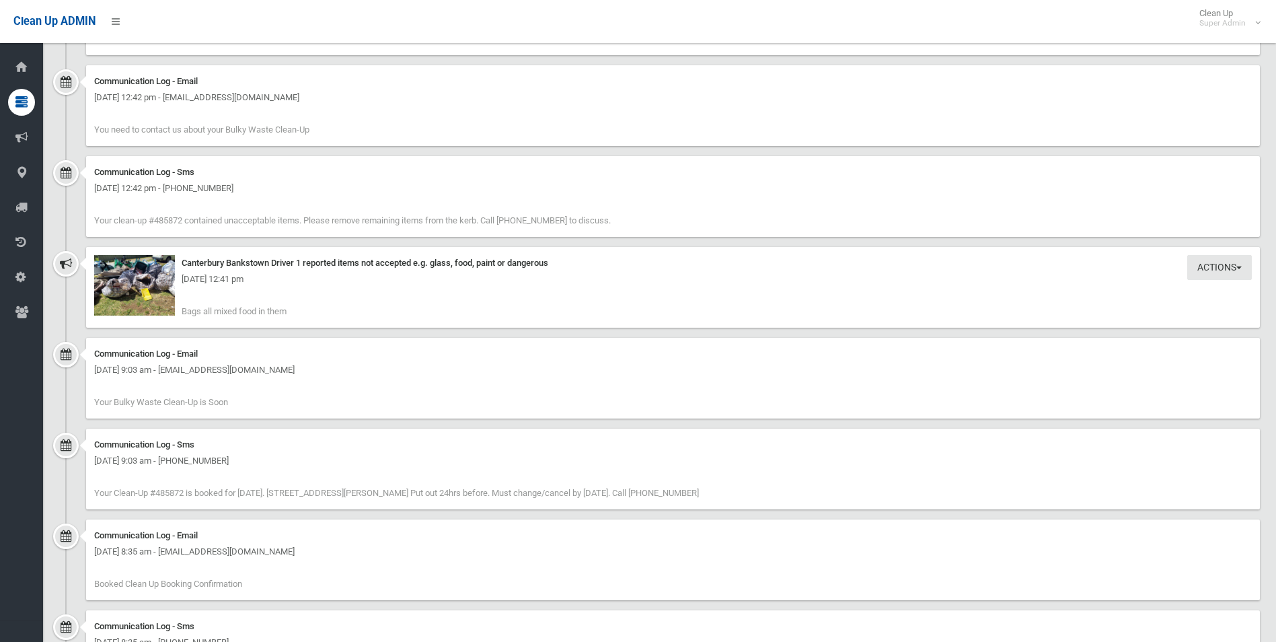
scroll to position [4169, 0]
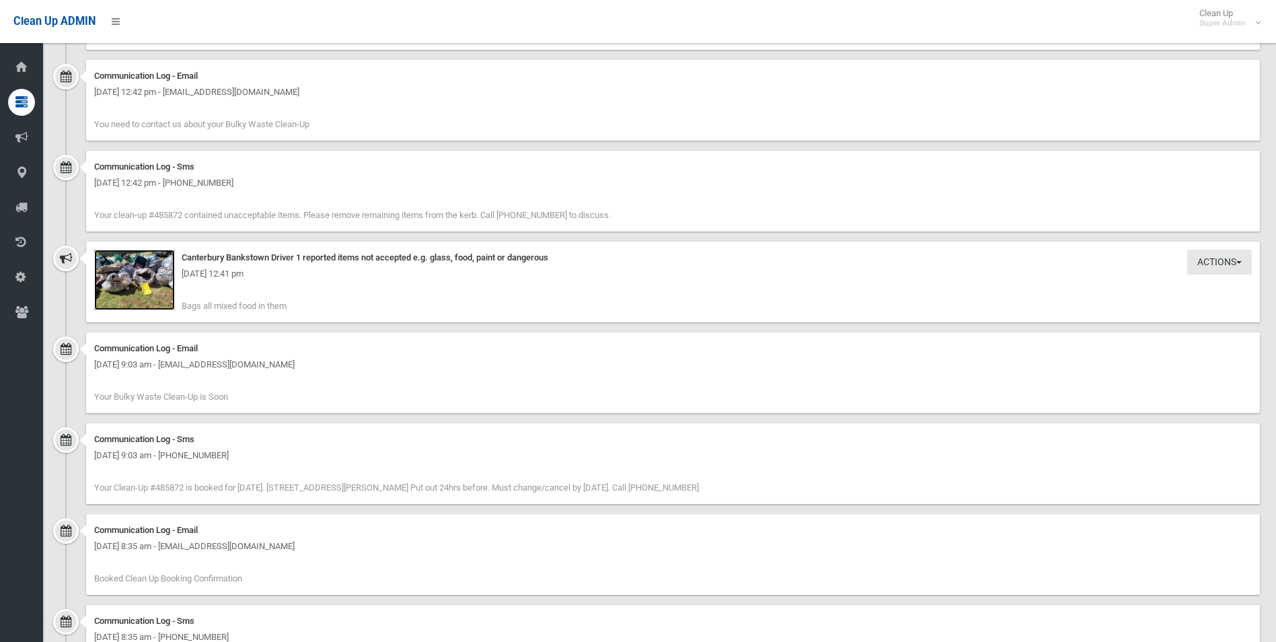
click at [148, 293] on img at bounding box center [134, 279] width 81 height 61
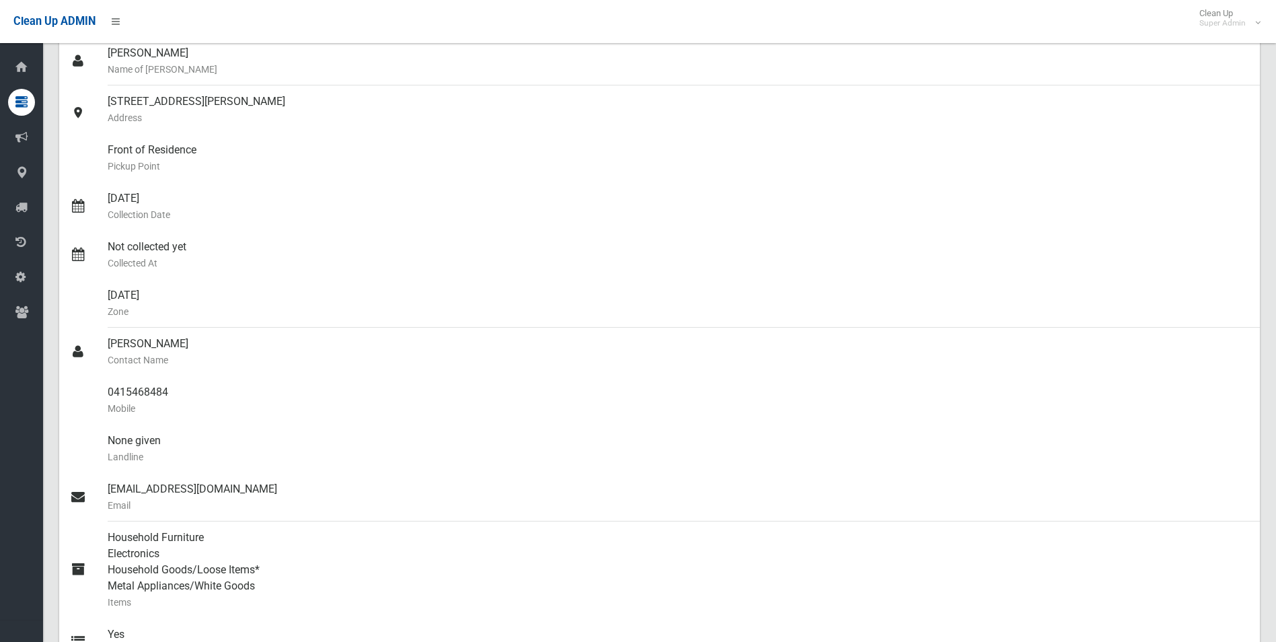
scroll to position [0, 0]
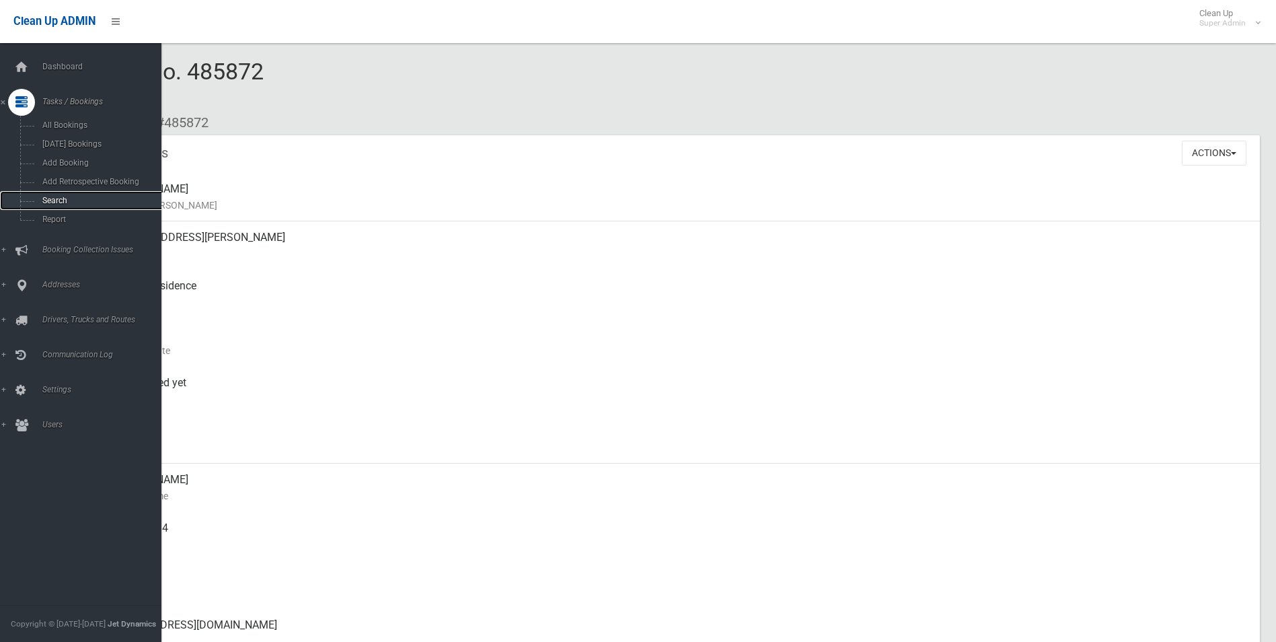
click at [65, 198] on span "Search" at bounding box center [99, 200] width 122 height 9
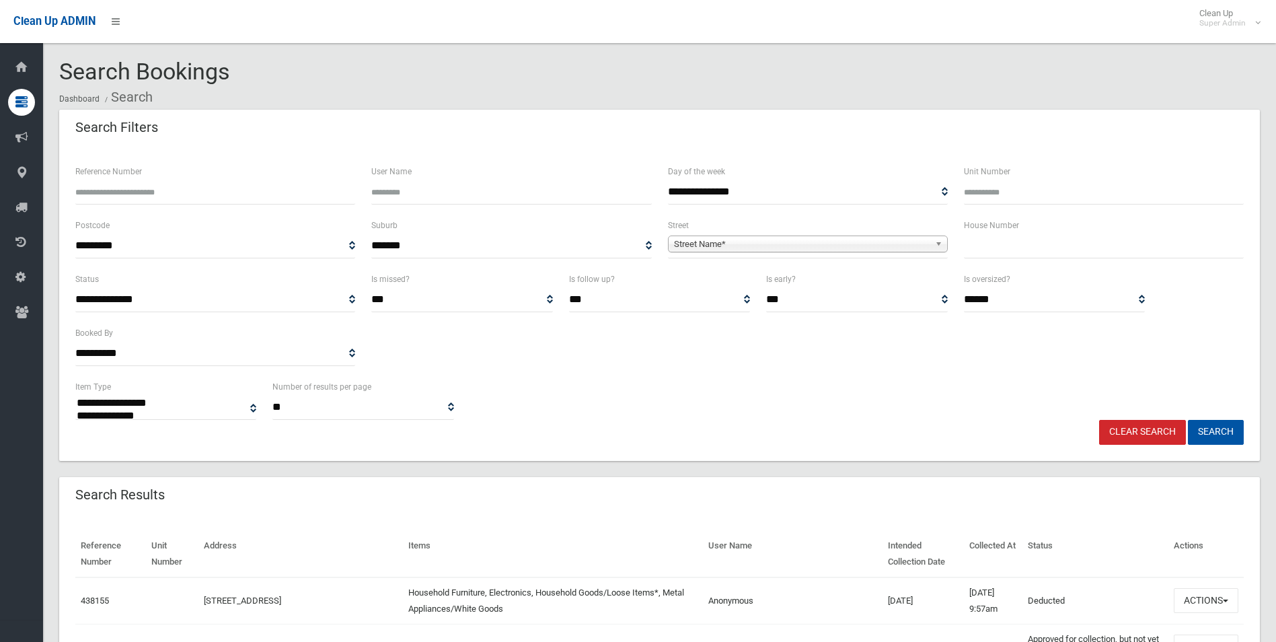
select select
click at [716, 244] on span "Street Name*" at bounding box center [802, 244] width 256 height 16
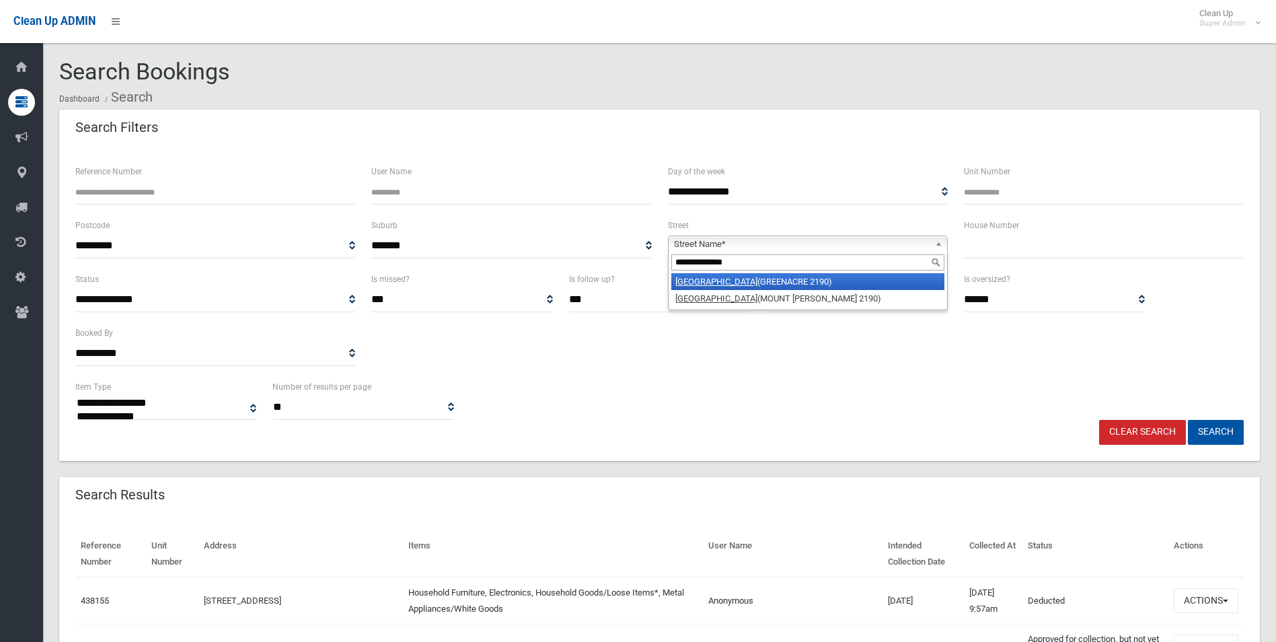
type input "**********"
drag, startPoint x: 725, startPoint y: 278, endPoint x: 779, endPoint y: 274, distance: 54.0
click at [727, 278] on em "Old Kent Road" at bounding box center [716, 281] width 82 height 10
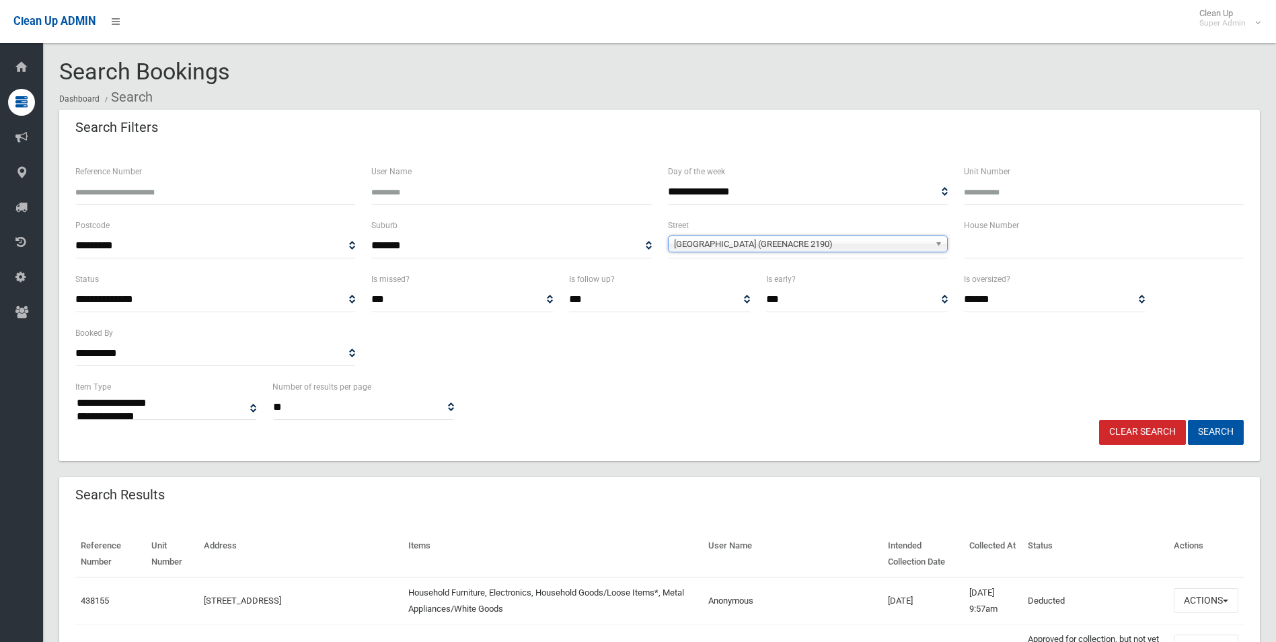
click at [976, 243] on input "text" at bounding box center [1104, 245] width 280 height 25
type input "**"
click at [1188, 420] on button "Search" at bounding box center [1216, 432] width 56 height 25
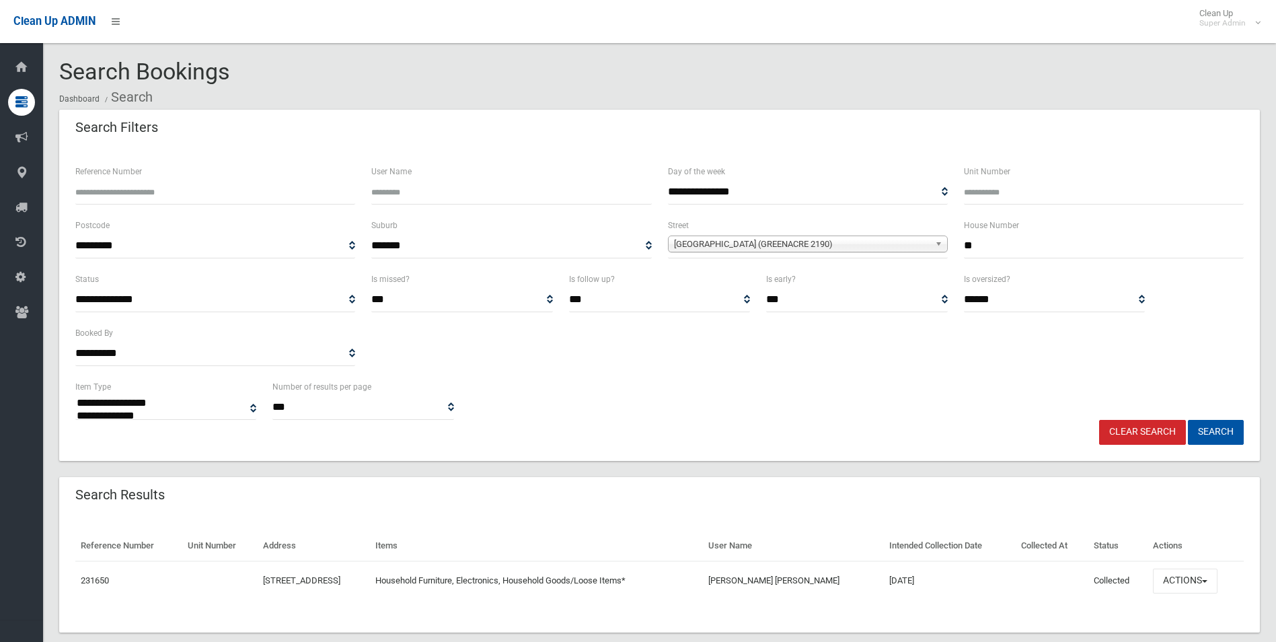
select select
